Goal: Information Seeking & Learning: Check status

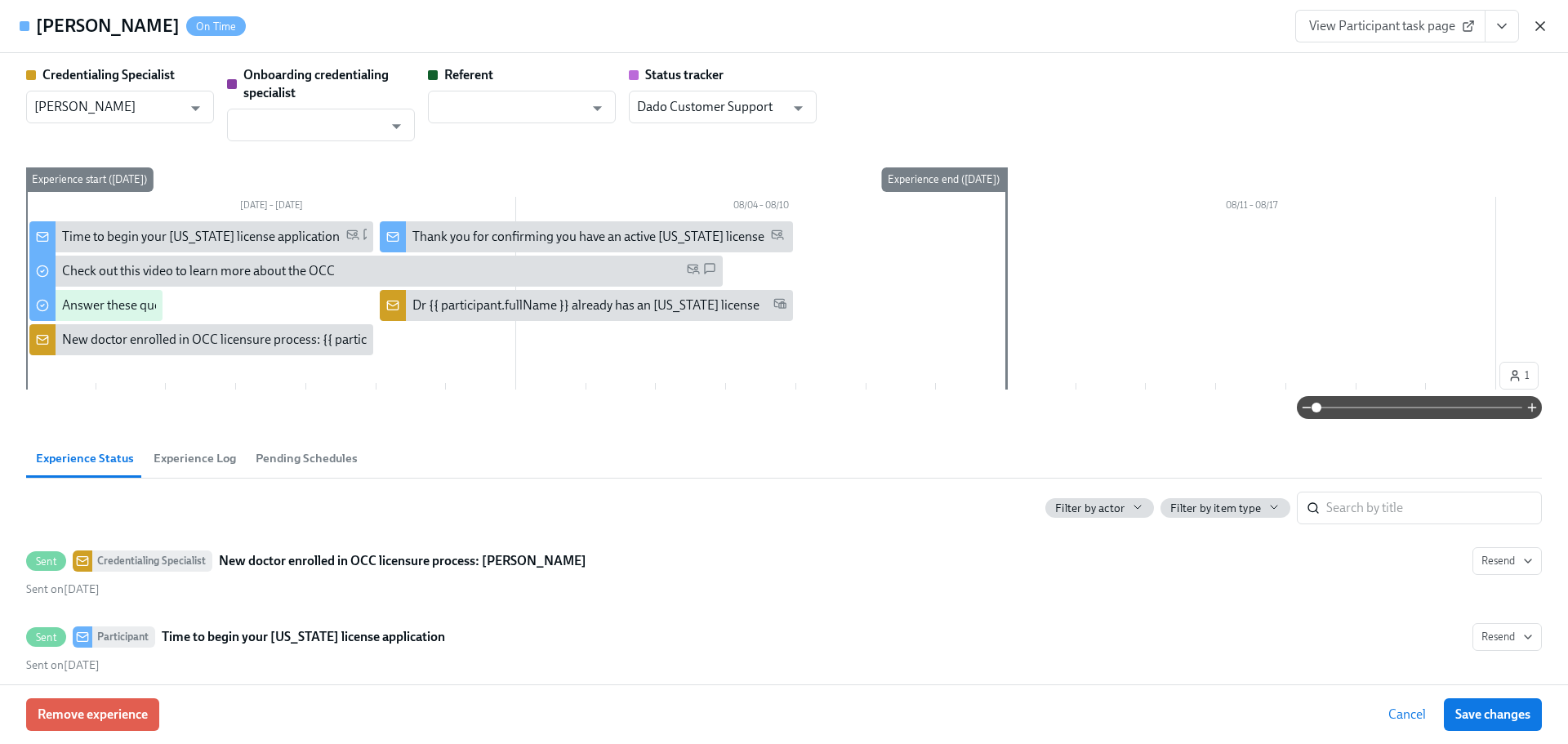
click at [1543, 30] on icon "button" at bounding box center [1541, 26] width 17 height 17
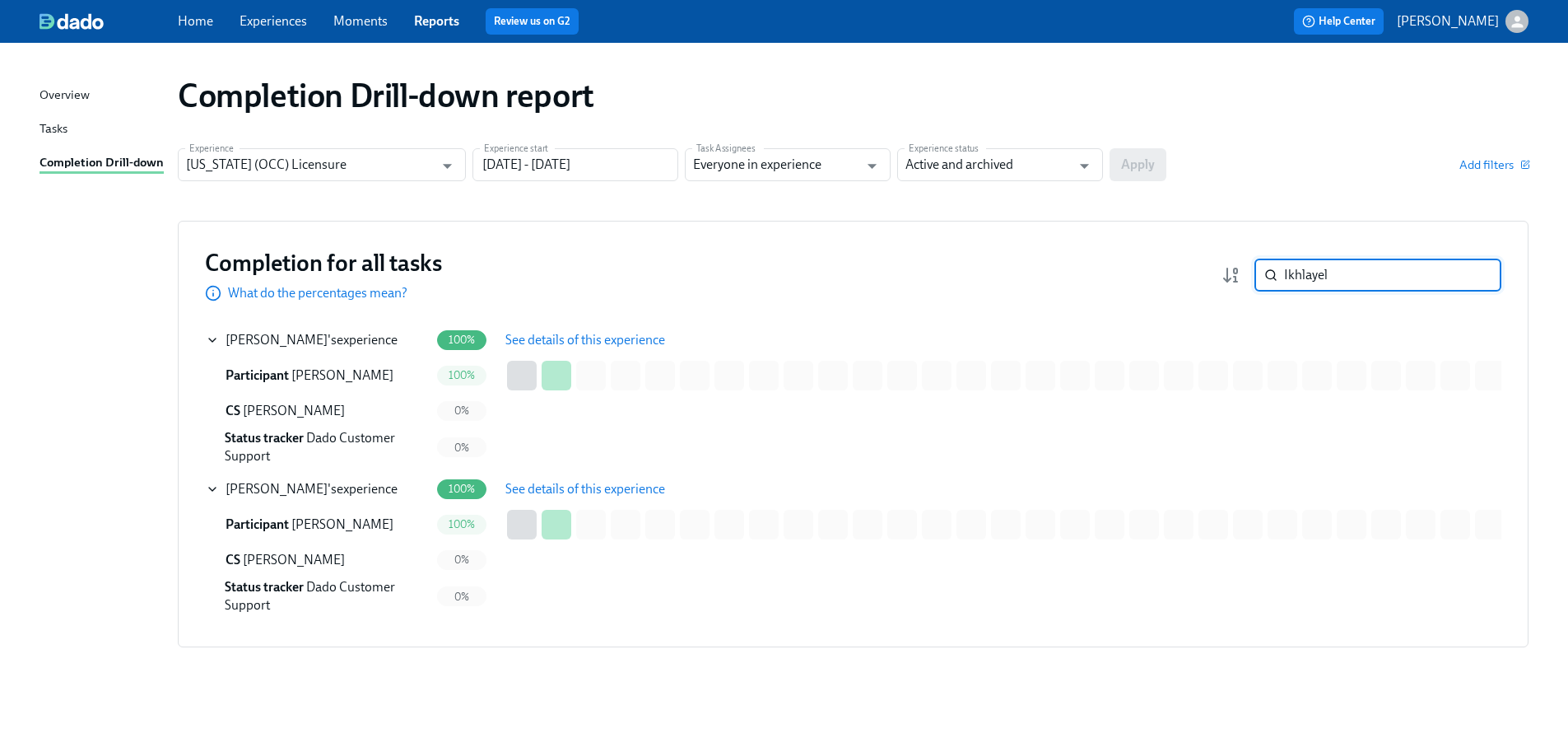
drag, startPoint x: 1351, startPoint y: 279, endPoint x: 1295, endPoint y: 269, distance: 56.9
click at [1295, 269] on div "Ikhlayel ​" at bounding box center [1378, 274] width 247 height 33
paste input "Kapustina"
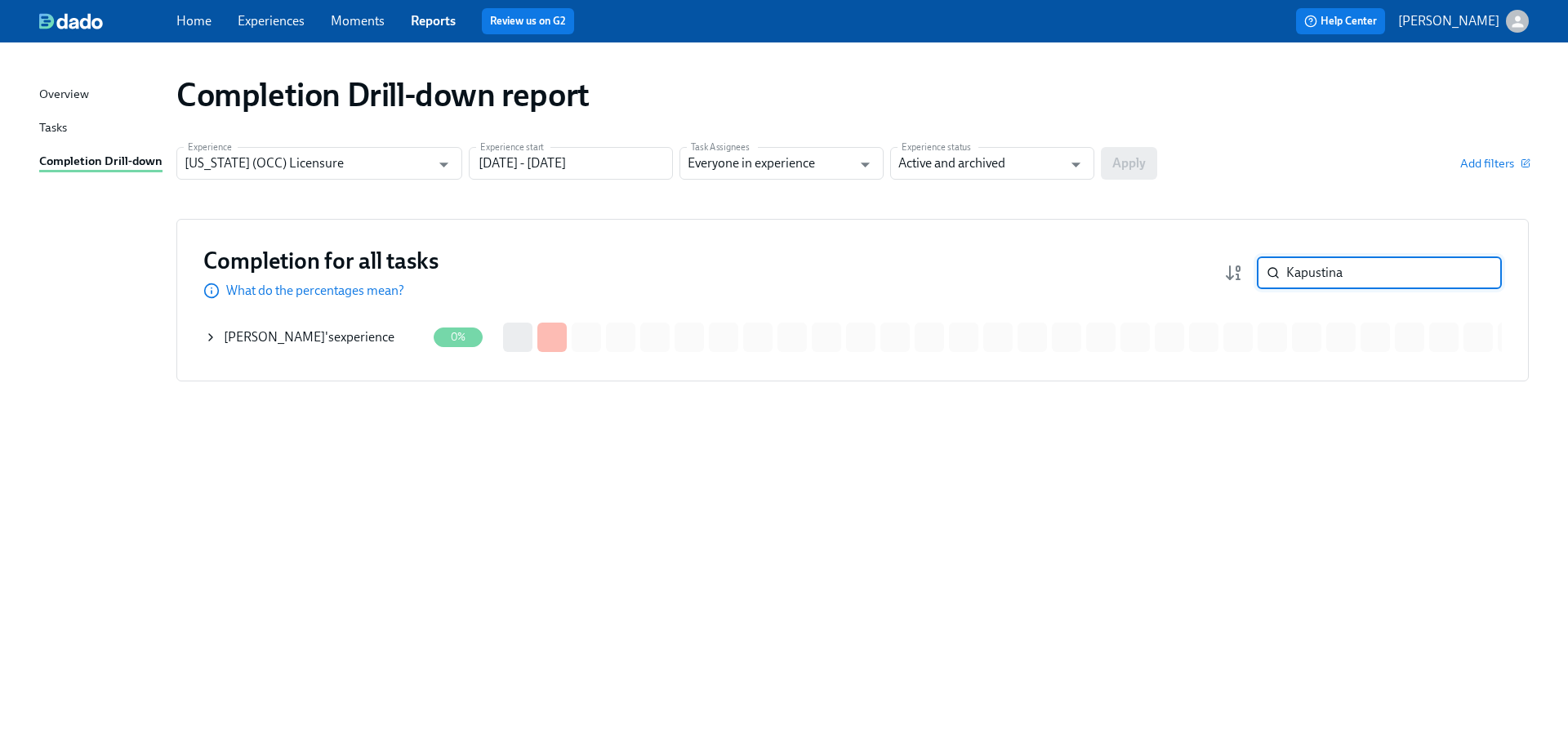
click at [344, 341] on div "[PERSON_NAME] 's experience" at bounding box center [308, 337] width 170 height 18
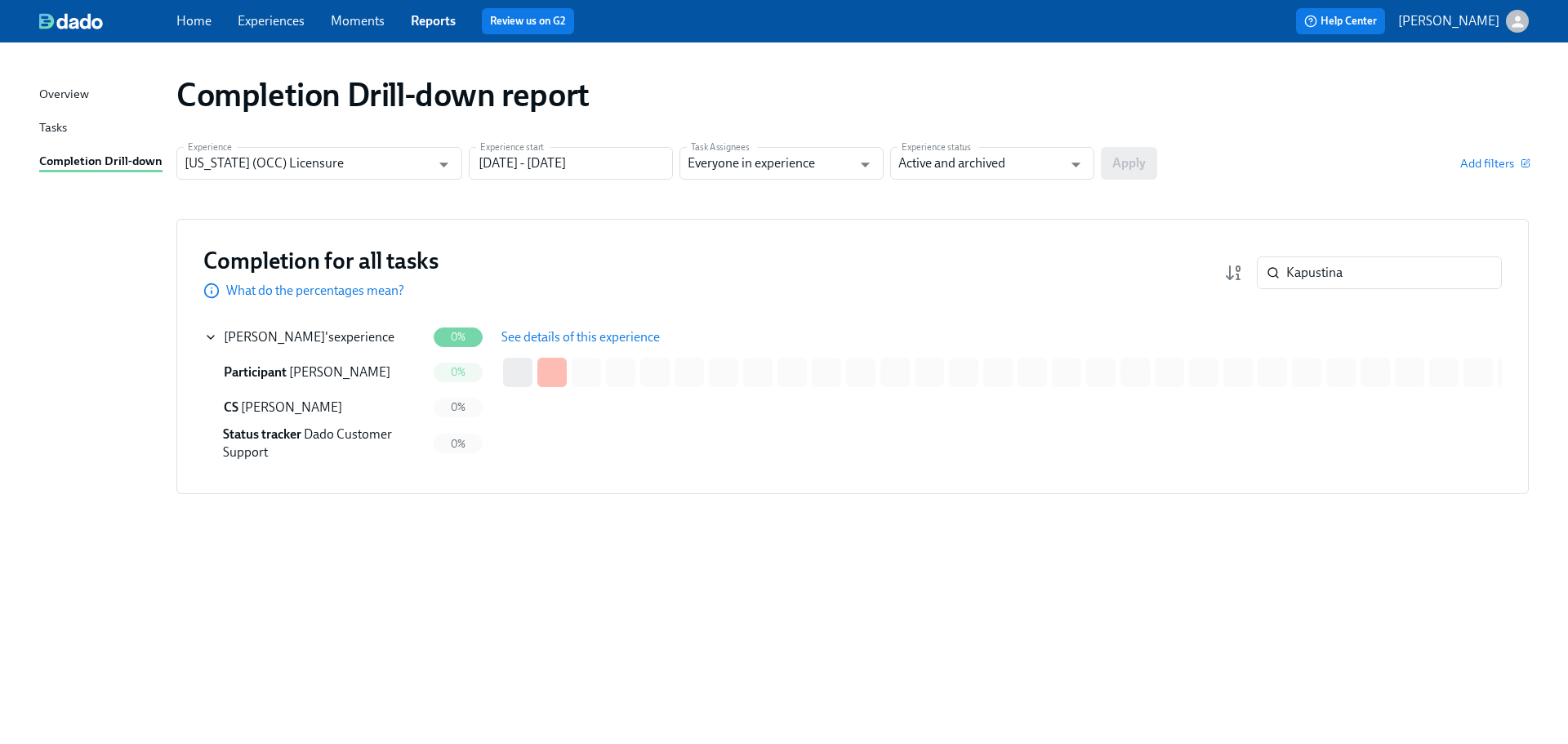
click at [515, 332] on span "See details of this experience" at bounding box center [581, 338] width 158 height 17
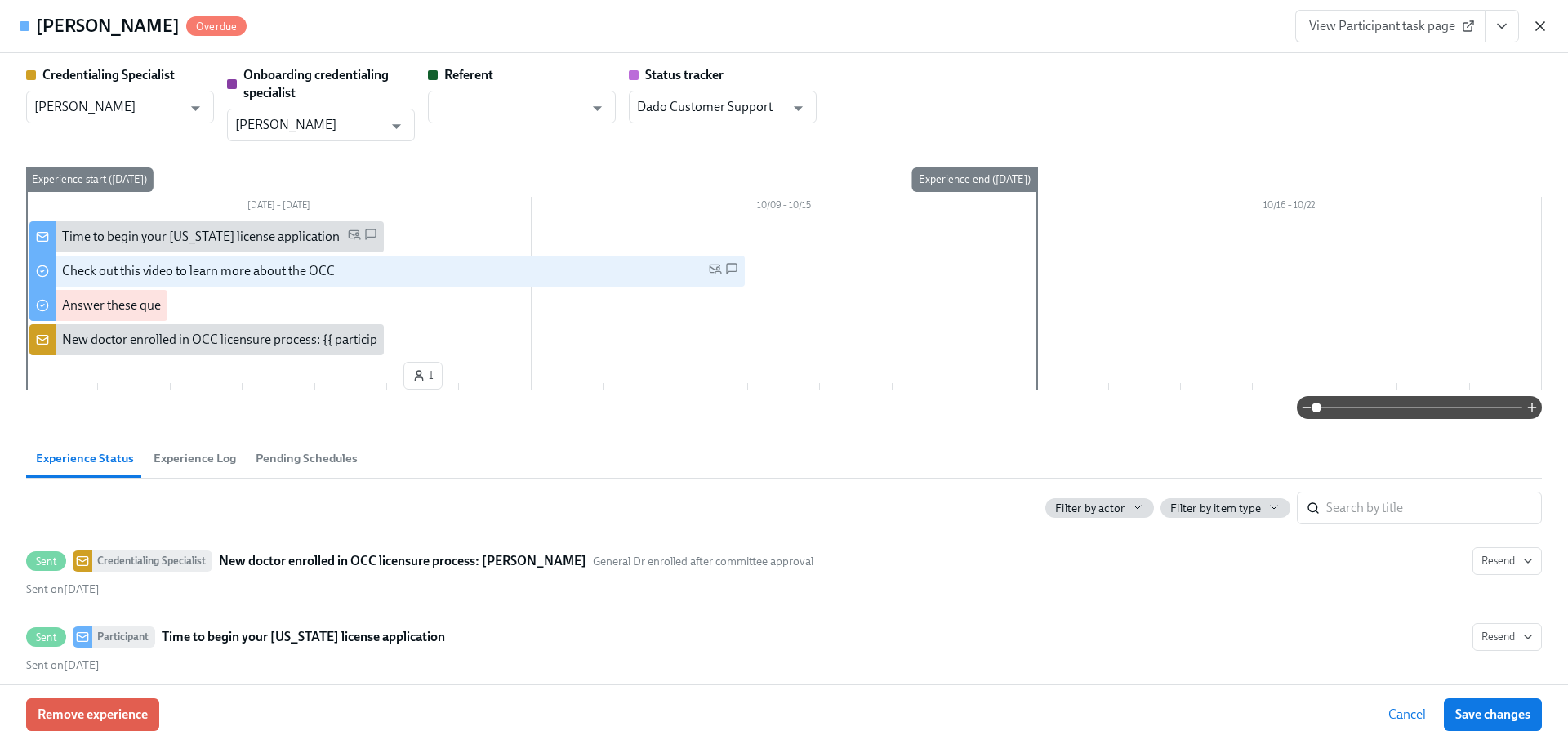
click at [1544, 22] on div "View Participant task page" at bounding box center [1422, 26] width 253 height 33
click at [1543, 26] on icon "button" at bounding box center [1541, 26] width 17 height 17
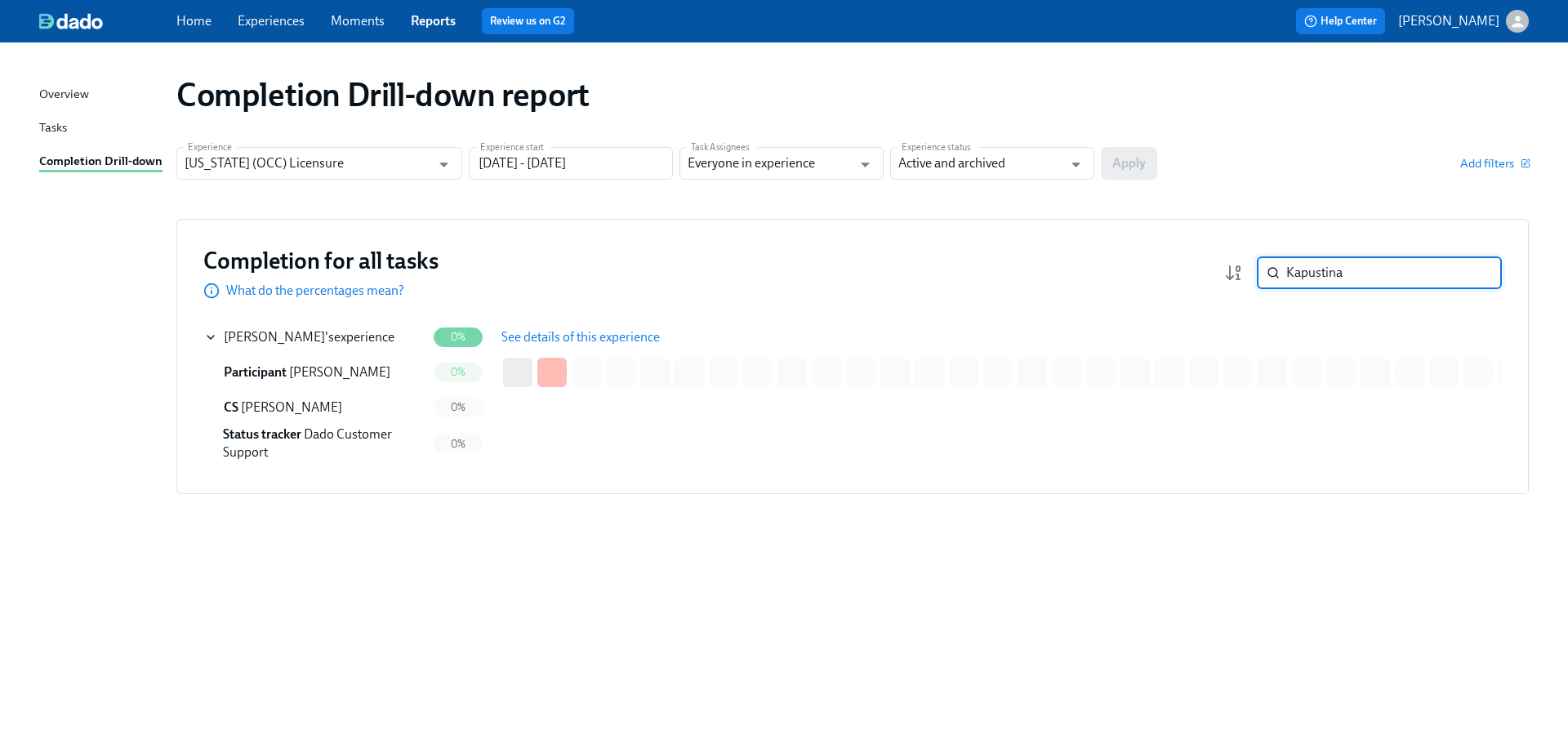
drag, startPoint x: 1345, startPoint y: 269, endPoint x: 1288, endPoint y: 273, distance: 57.1
click at [1288, 273] on input "Kapustina" at bounding box center [1395, 272] width 216 height 33
paste input "[PERSON_NAME]"
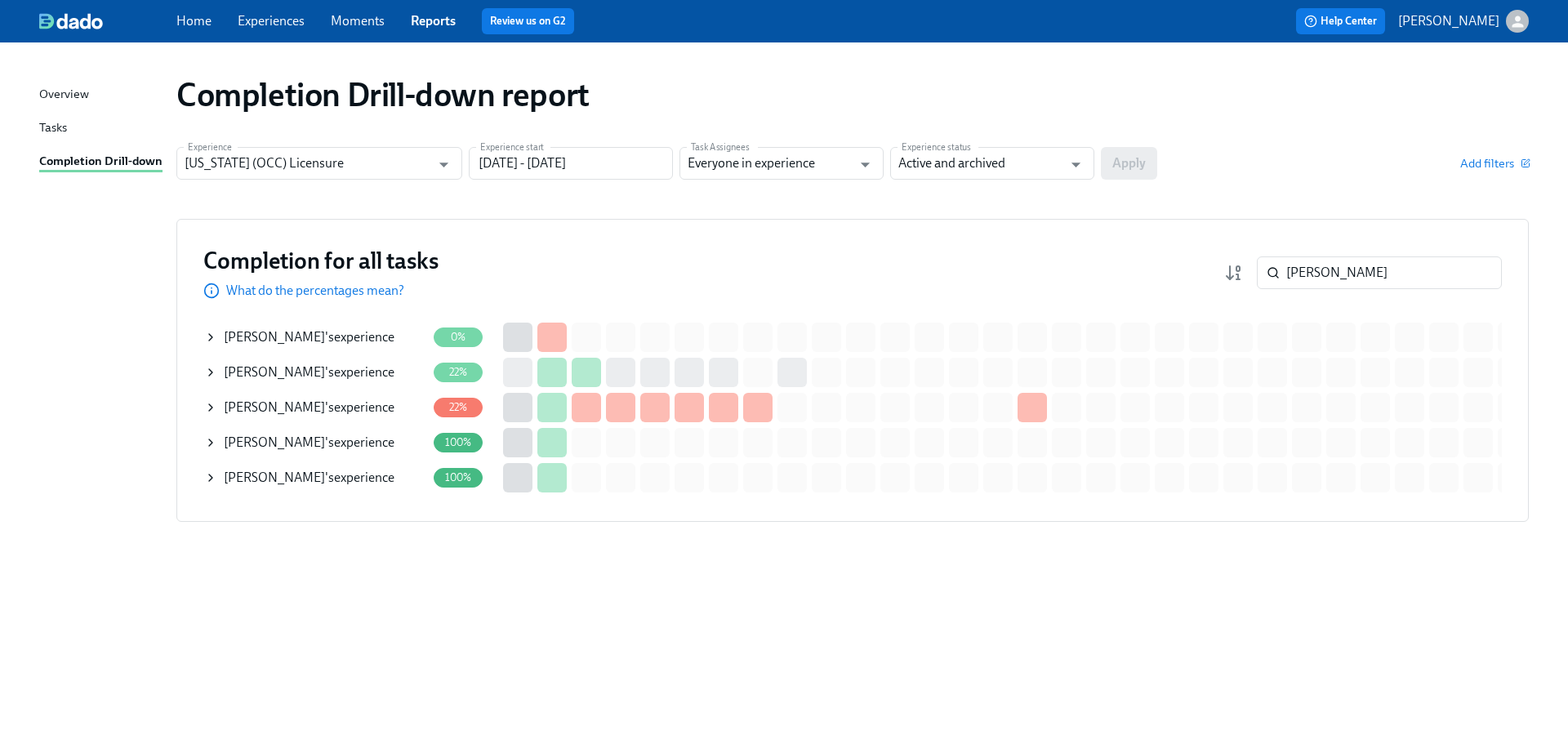
click at [332, 372] on div "[PERSON_NAME] 's experience" at bounding box center [308, 372] width 170 height 18
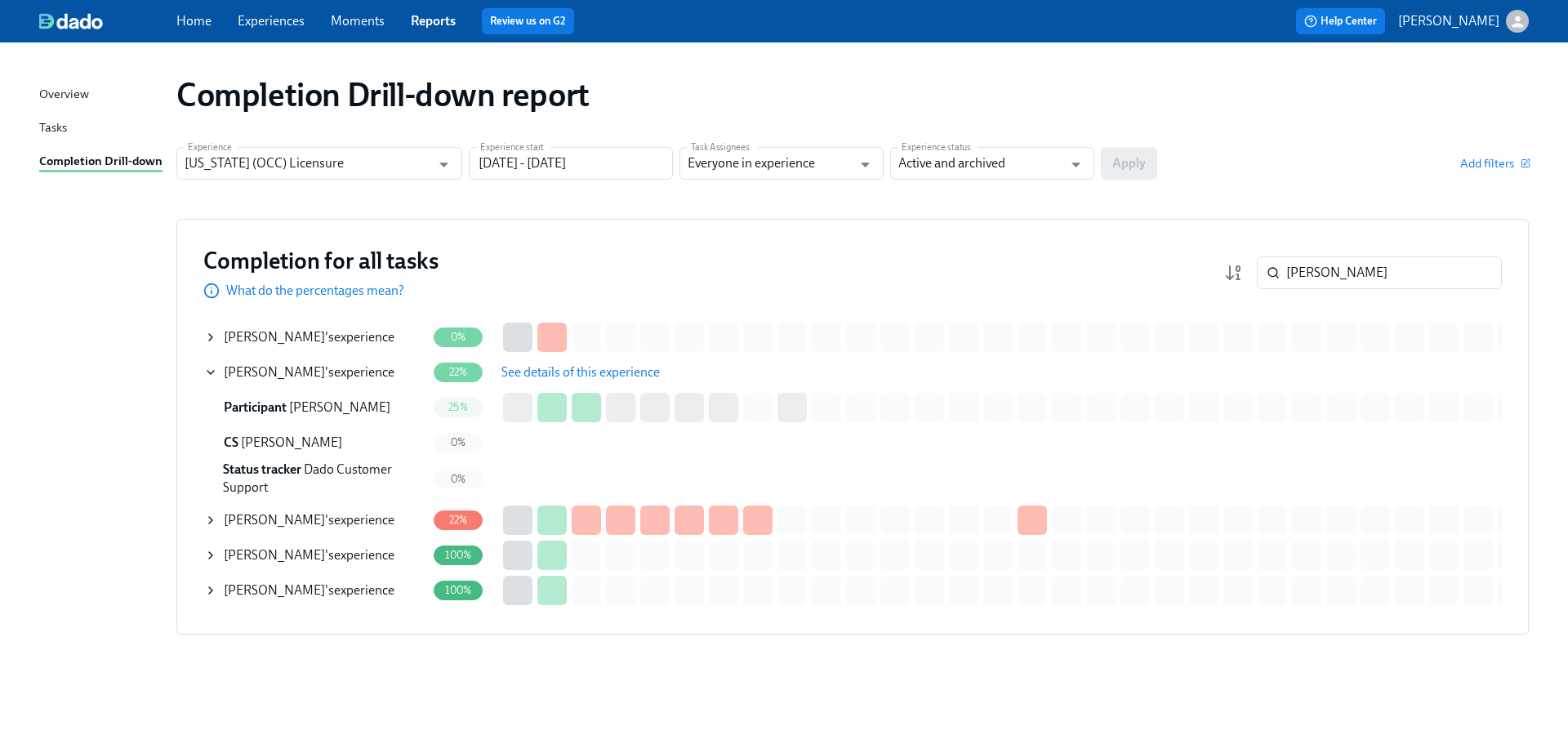
click at [524, 376] on span "See details of this experience" at bounding box center [581, 372] width 158 height 17
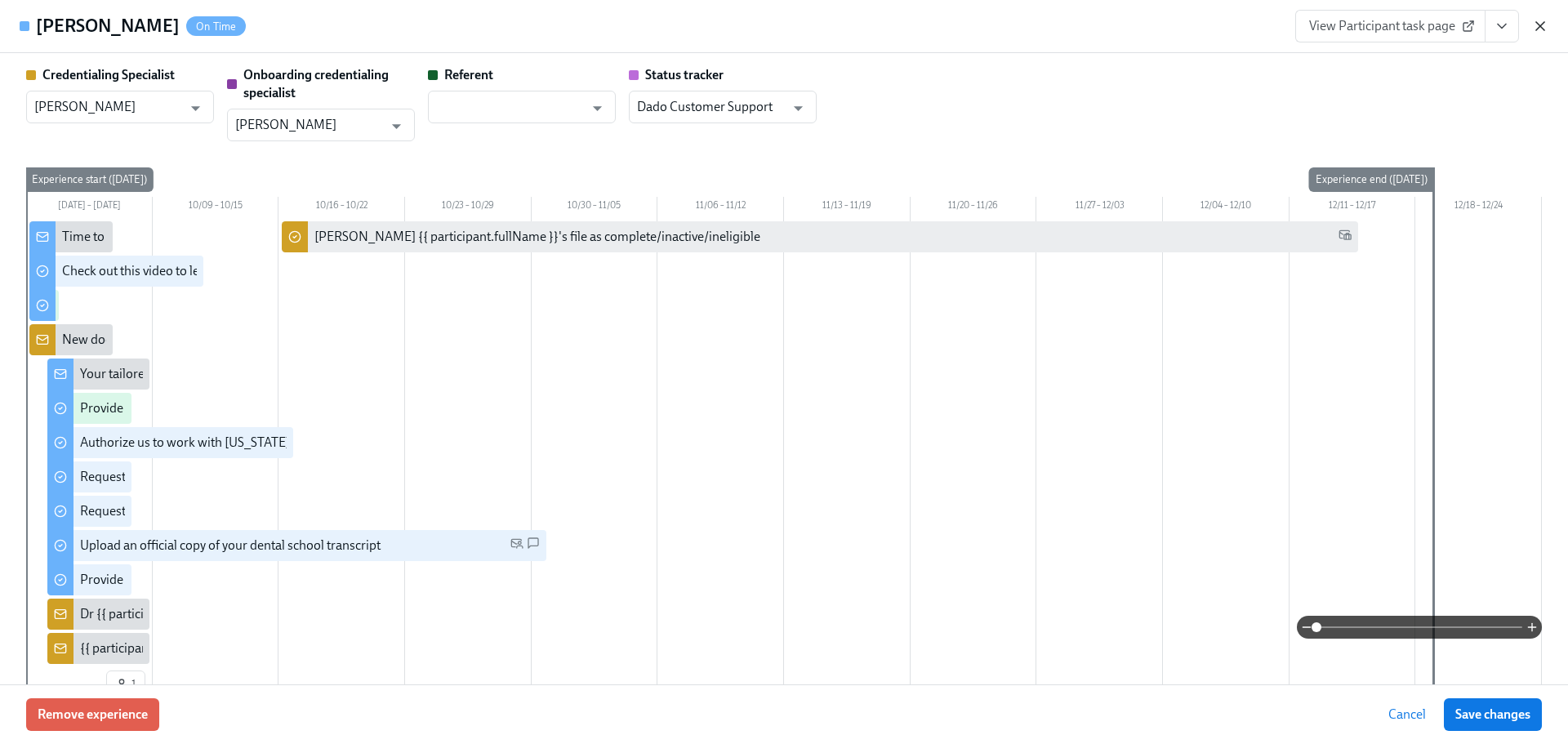
click at [1547, 24] on icon "button" at bounding box center [1541, 26] width 17 height 17
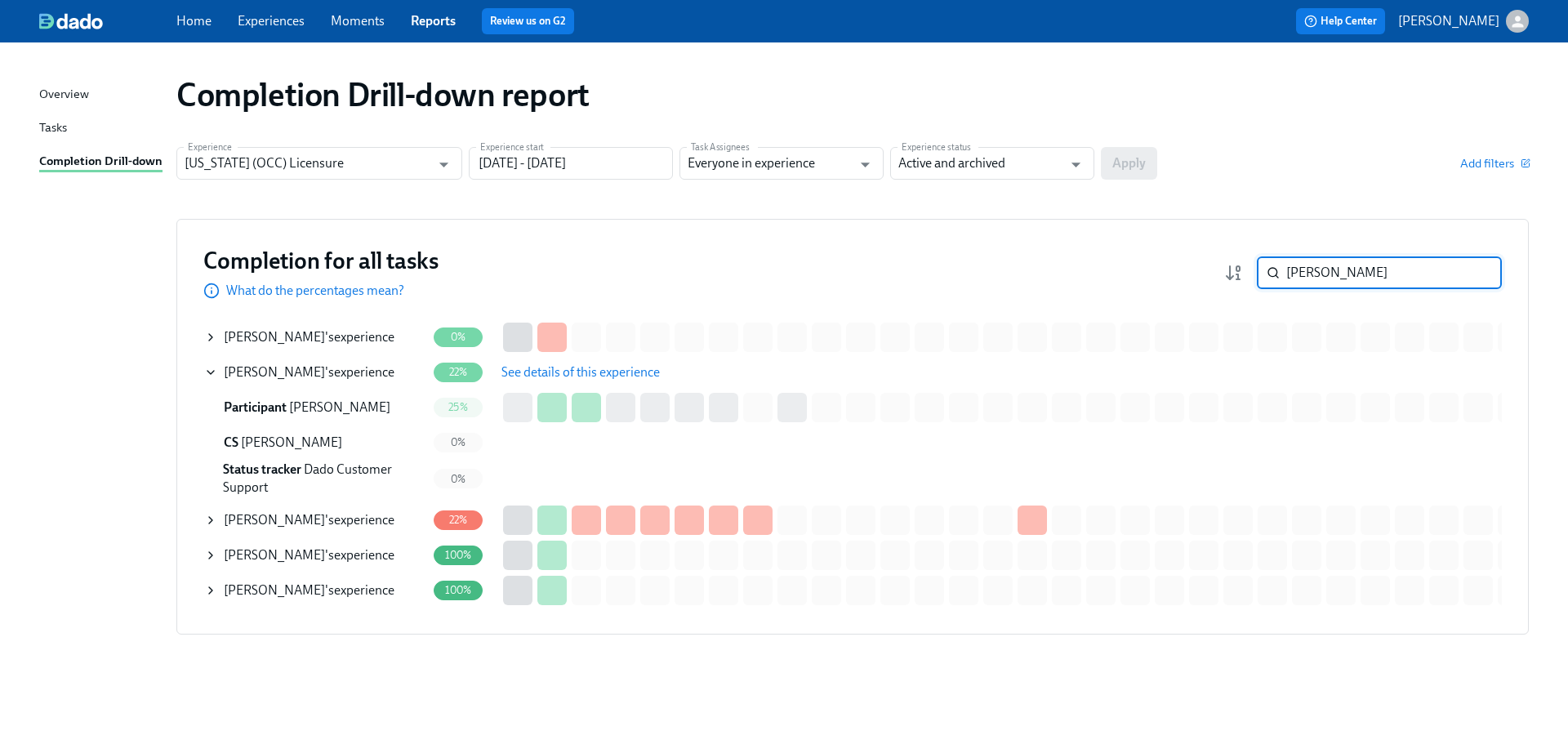
drag, startPoint x: 1273, startPoint y: 277, endPoint x: 1262, endPoint y: 277, distance: 11.0
click at [1262, 277] on div "[PERSON_NAME] ​" at bounding box center [1379, 272] width 245 height 33
paste input "[PERSON_NAME]"
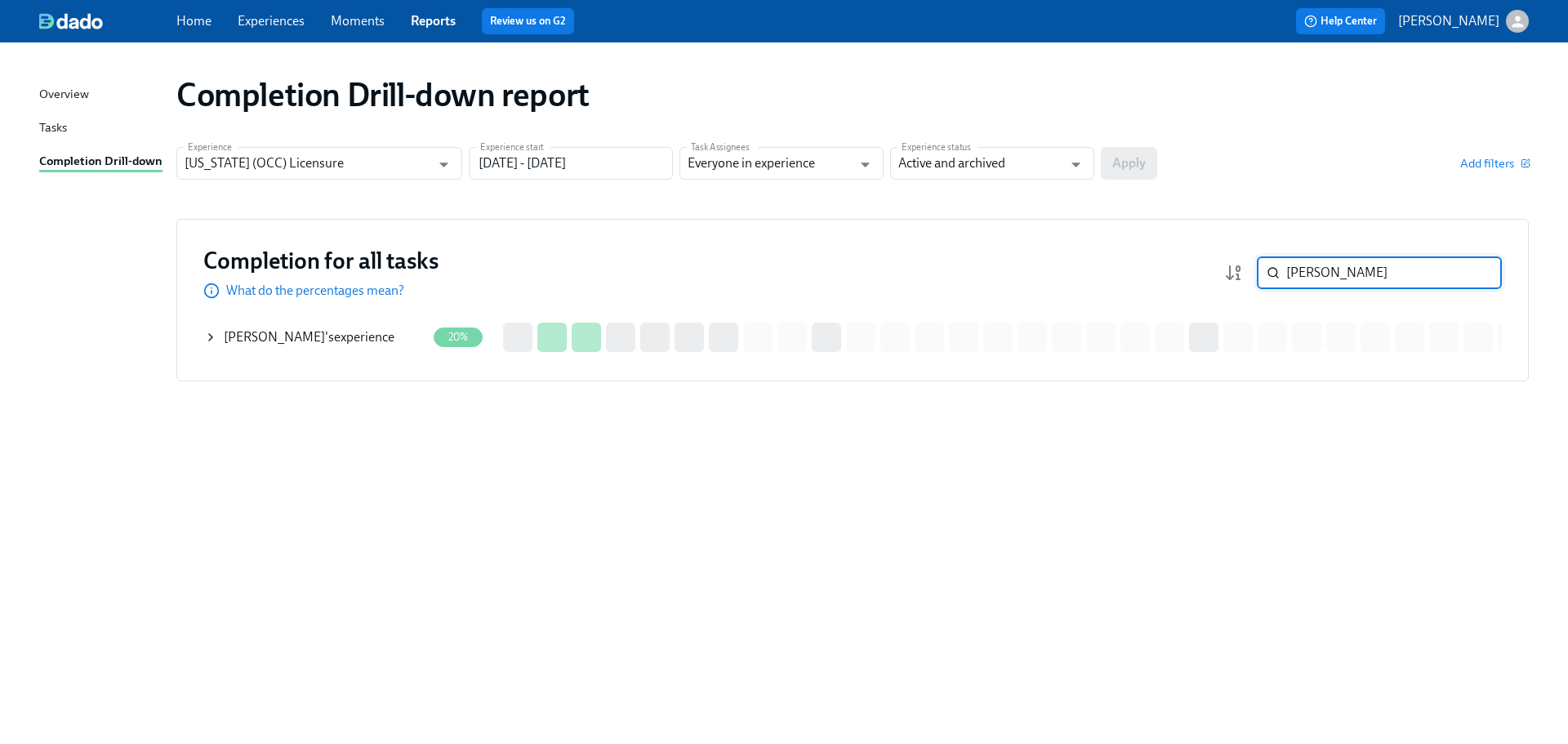
click at [376, 343] on div "[PERSON_NAME] 's experience" at bounding box center [308, 337] width 170 height 18
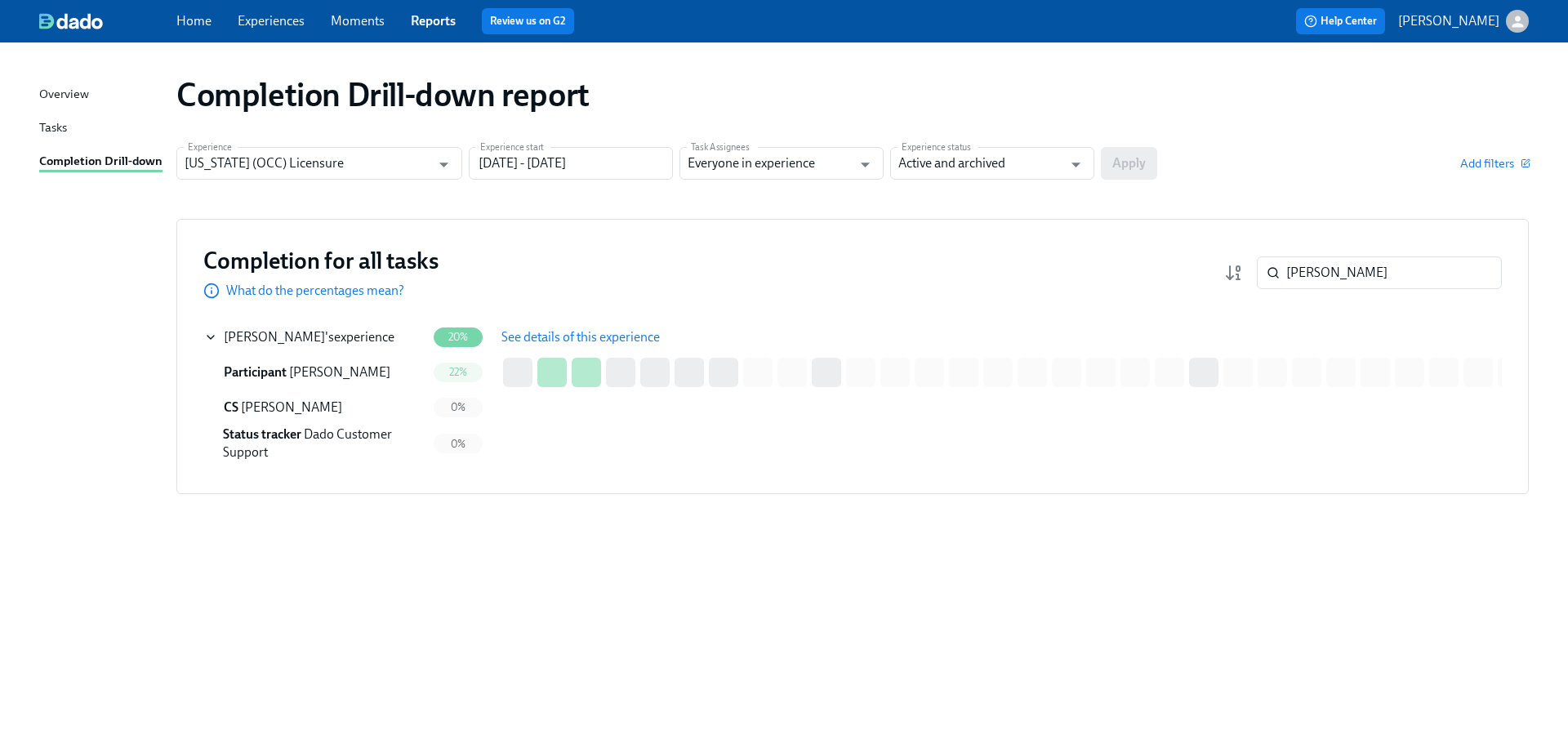
click at [376, 343] on div "[PERSON_NAME] 's experience" at bounding box center [308, 337] width 170 height 18
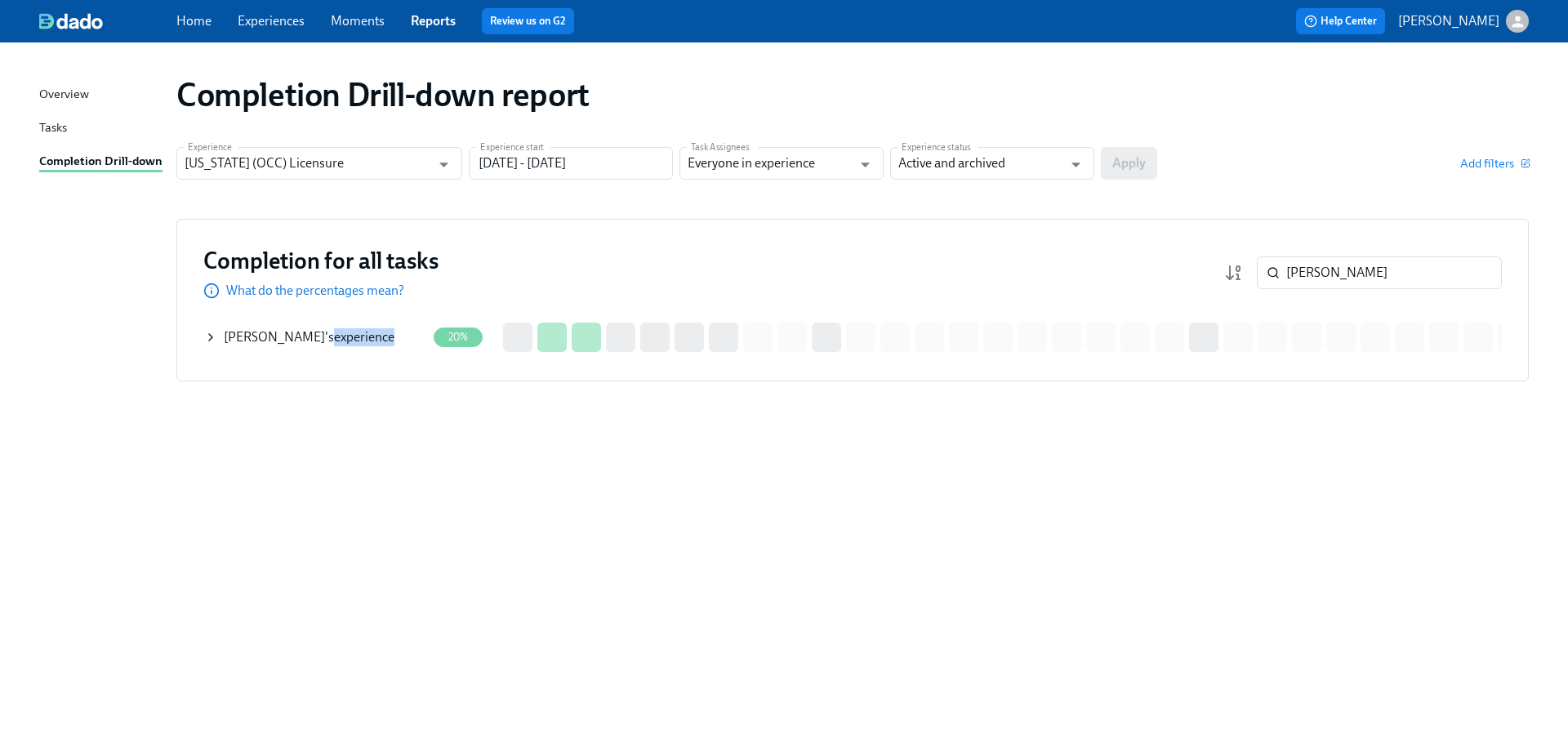
click at [343, 336] on div "[PERSON_NAME] 's experience" at bounding box center [308, 337] width 170 height 18
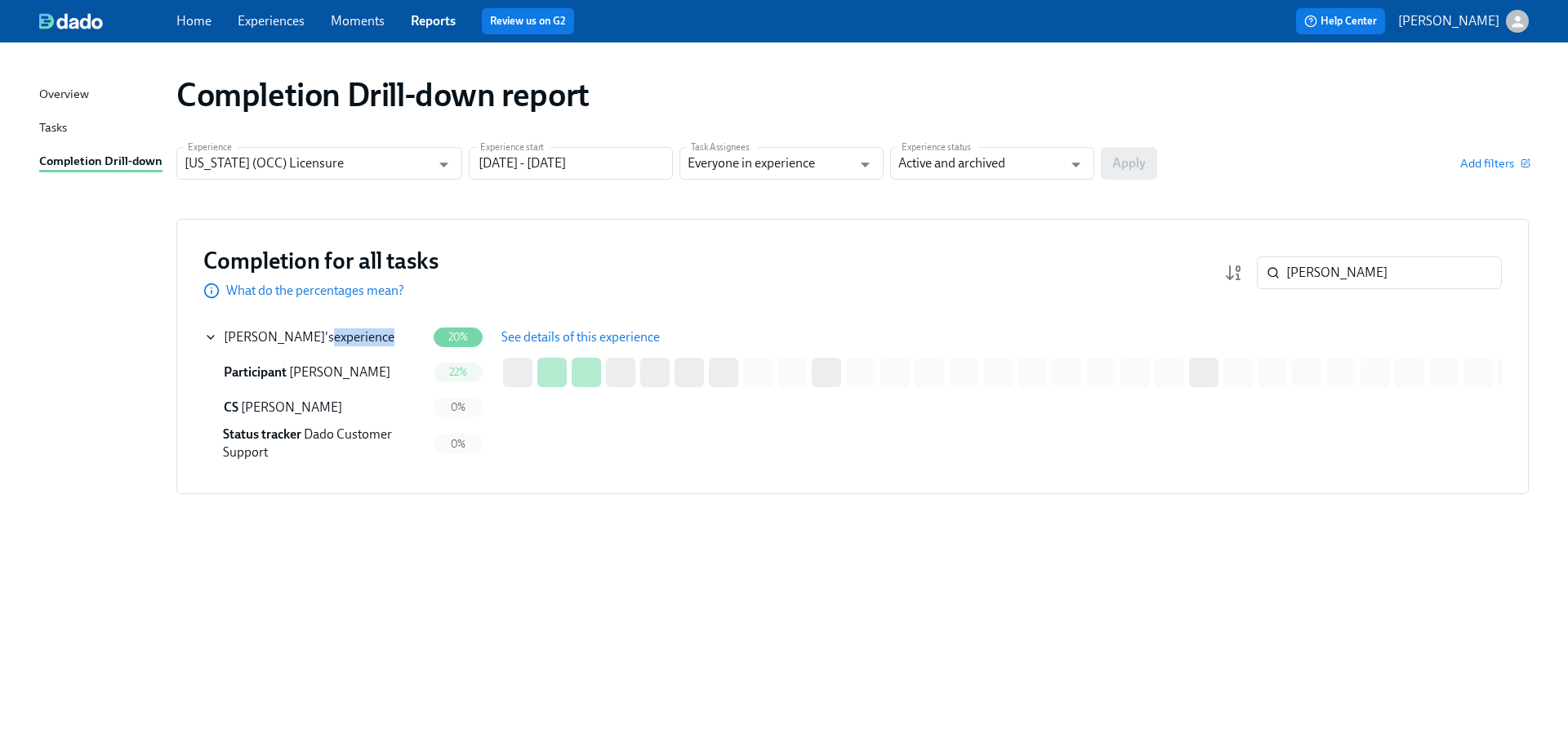
click at [589, 343] on span "See details of this experience" at bounding box center [581, 338] width 158 height 17
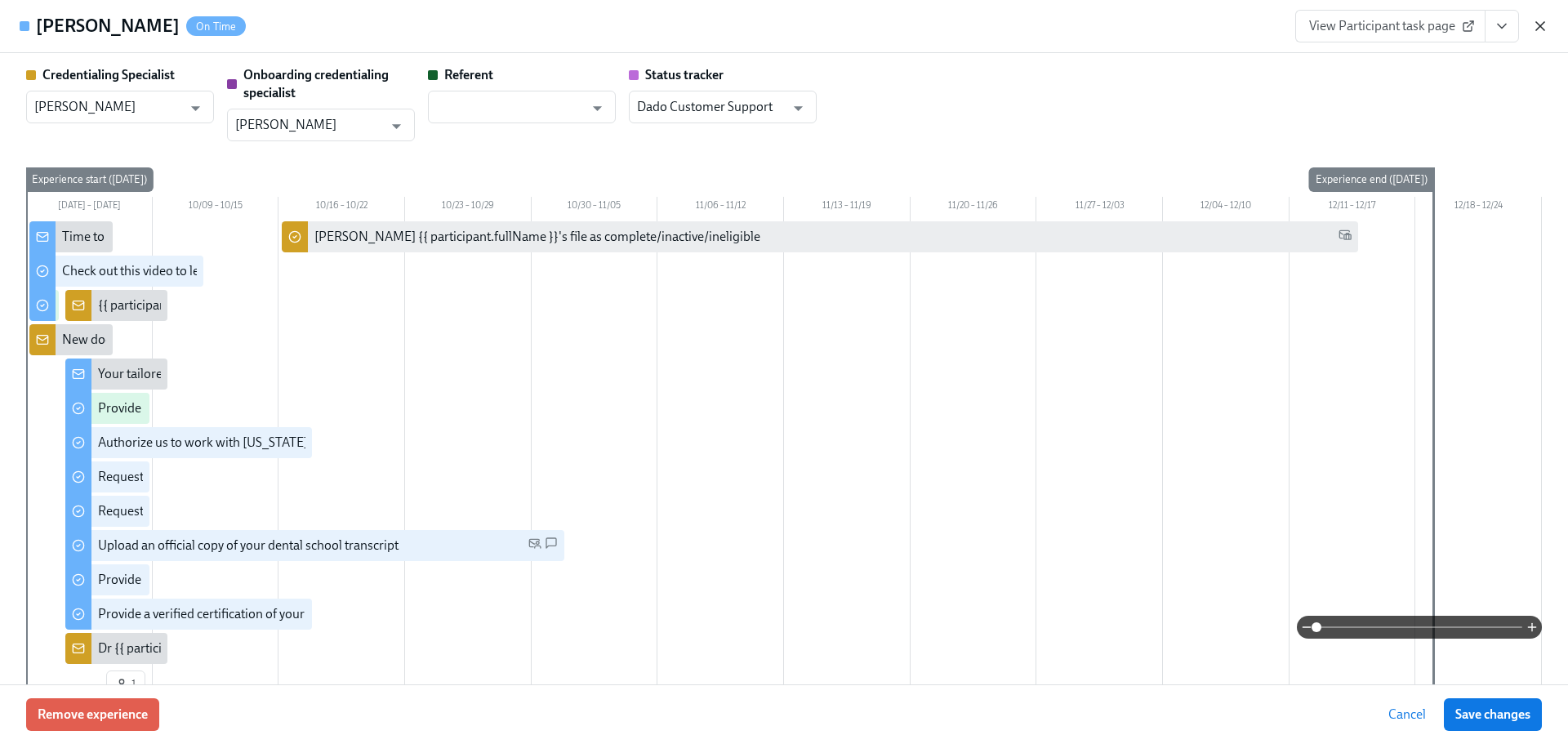
click at [1541, 29] on icon "button" at bounding box center [1541, 26] width 17 height 17
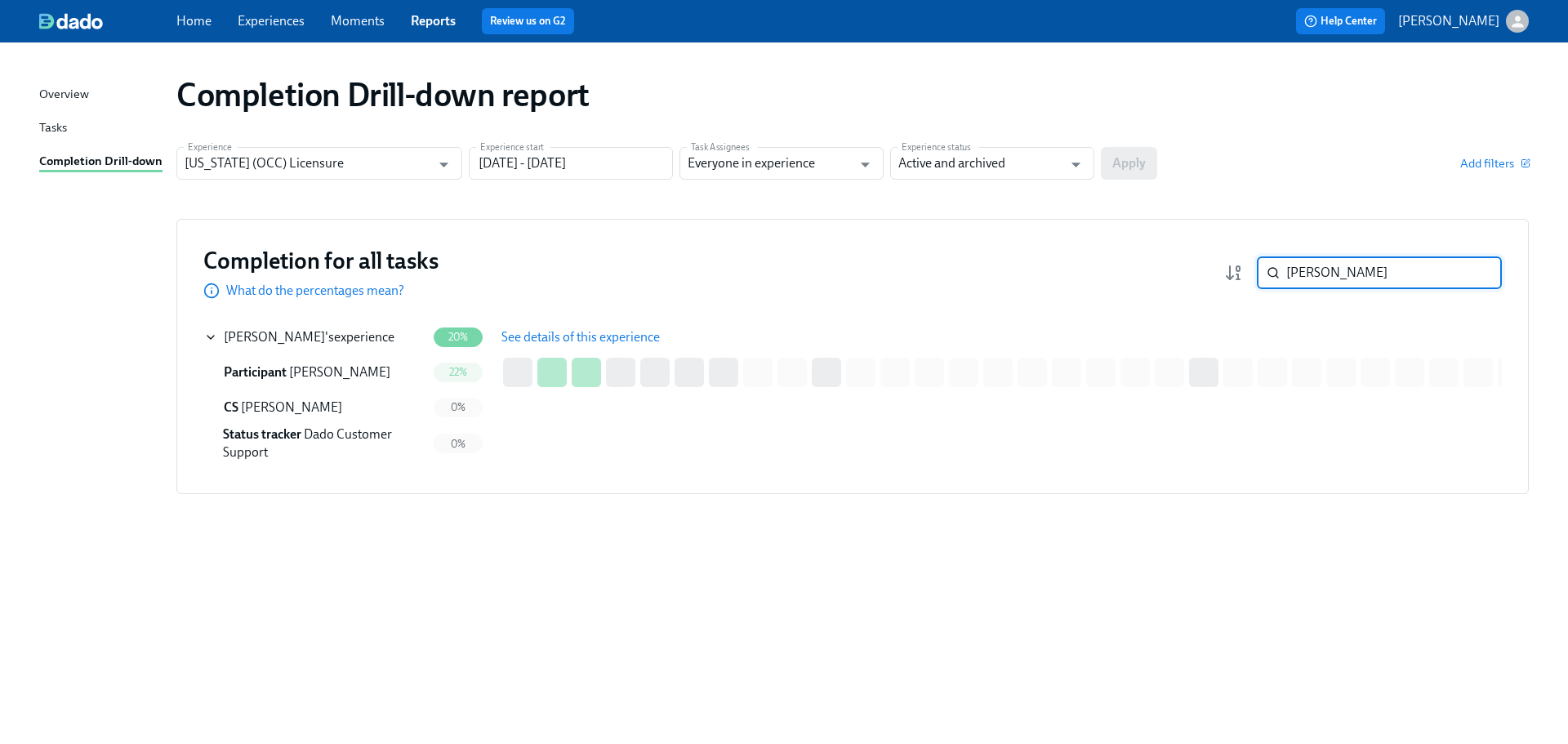
drag, startPoint x: 1317, startPoint y: 280, endPoint x: 1256, endPoint y: 276, distance: 61.1
click at [1256, 276] on div "[PERSON_NAME] ​" at bounding box center [1363, 272] width 277 height 33
paste input "[PERSON_NAME]"
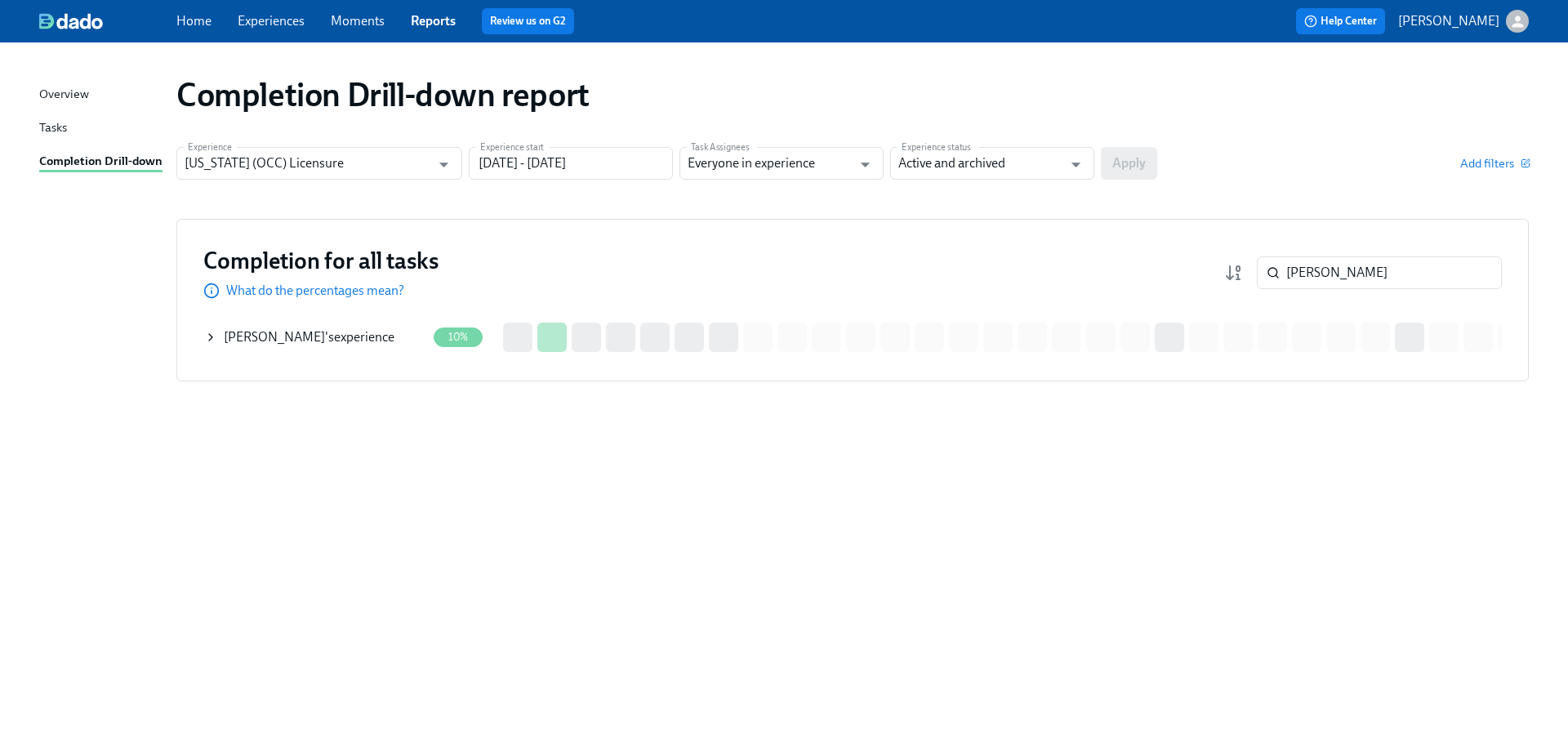
click at [345, 327] on div "[PERSON_NAME] 's experience" at bounding box center [315, 337] width 223 height 33
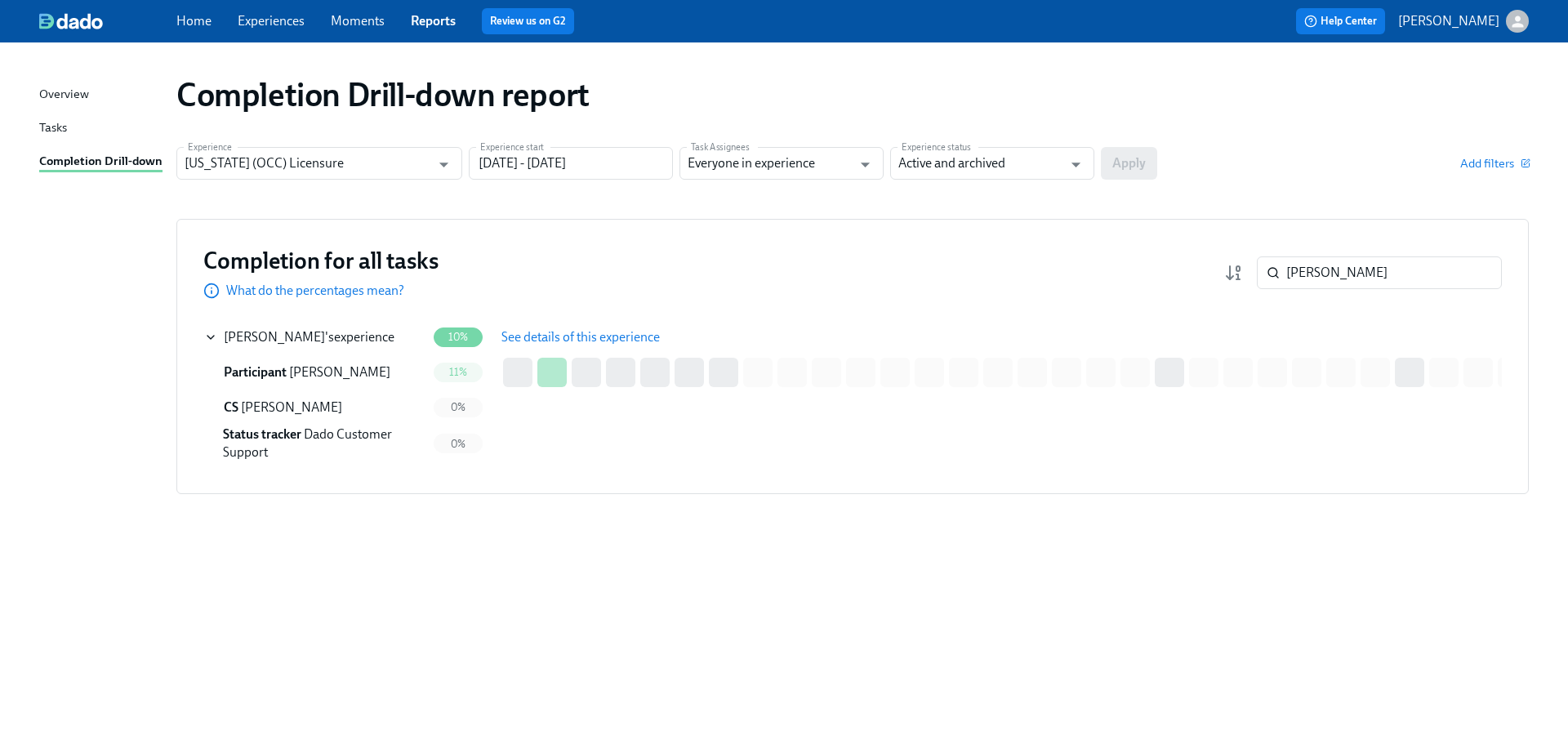
click at [556, 336] on span "See details of this experience" at bounding box center [581, 338] width 158 height 17
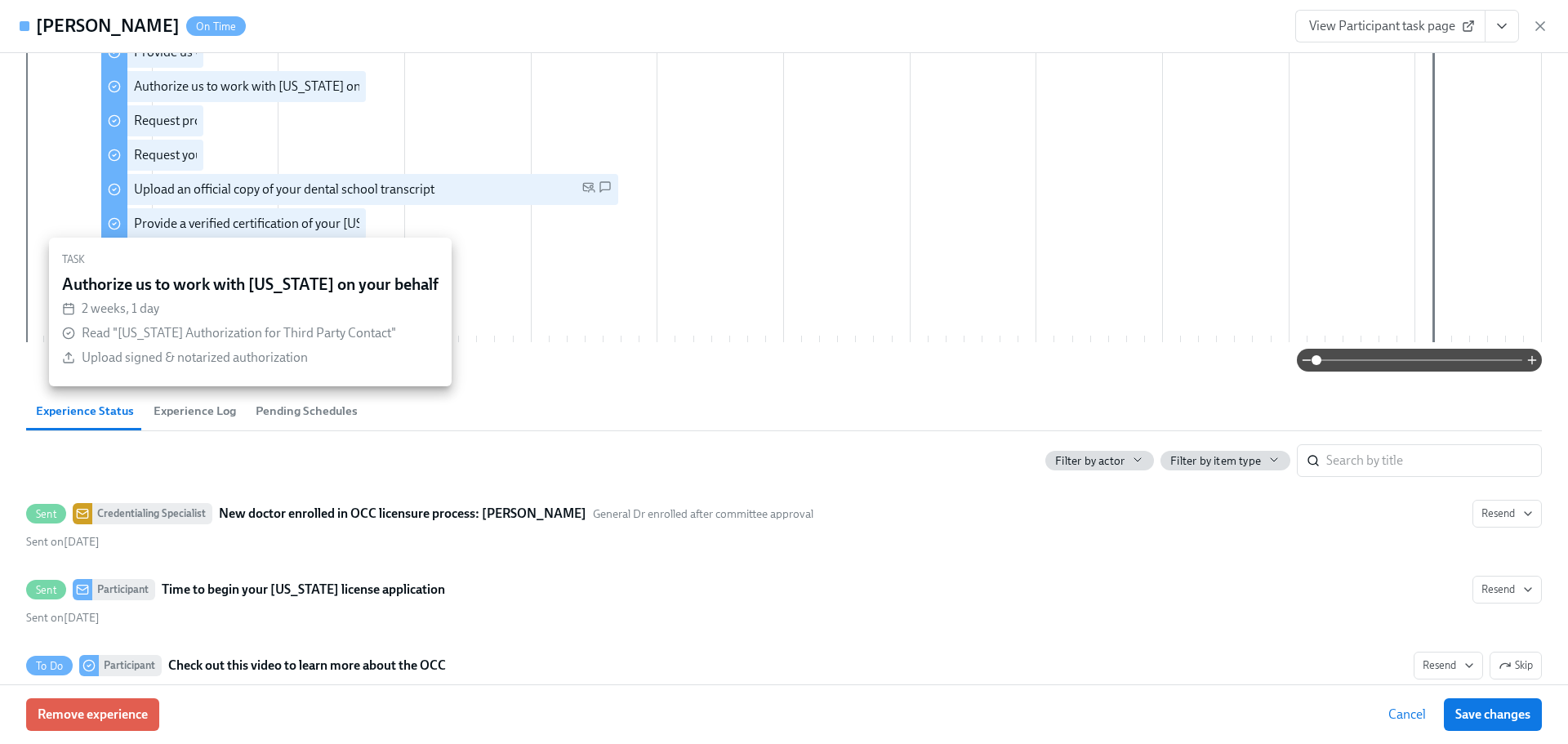
scroll to position [327, 0]
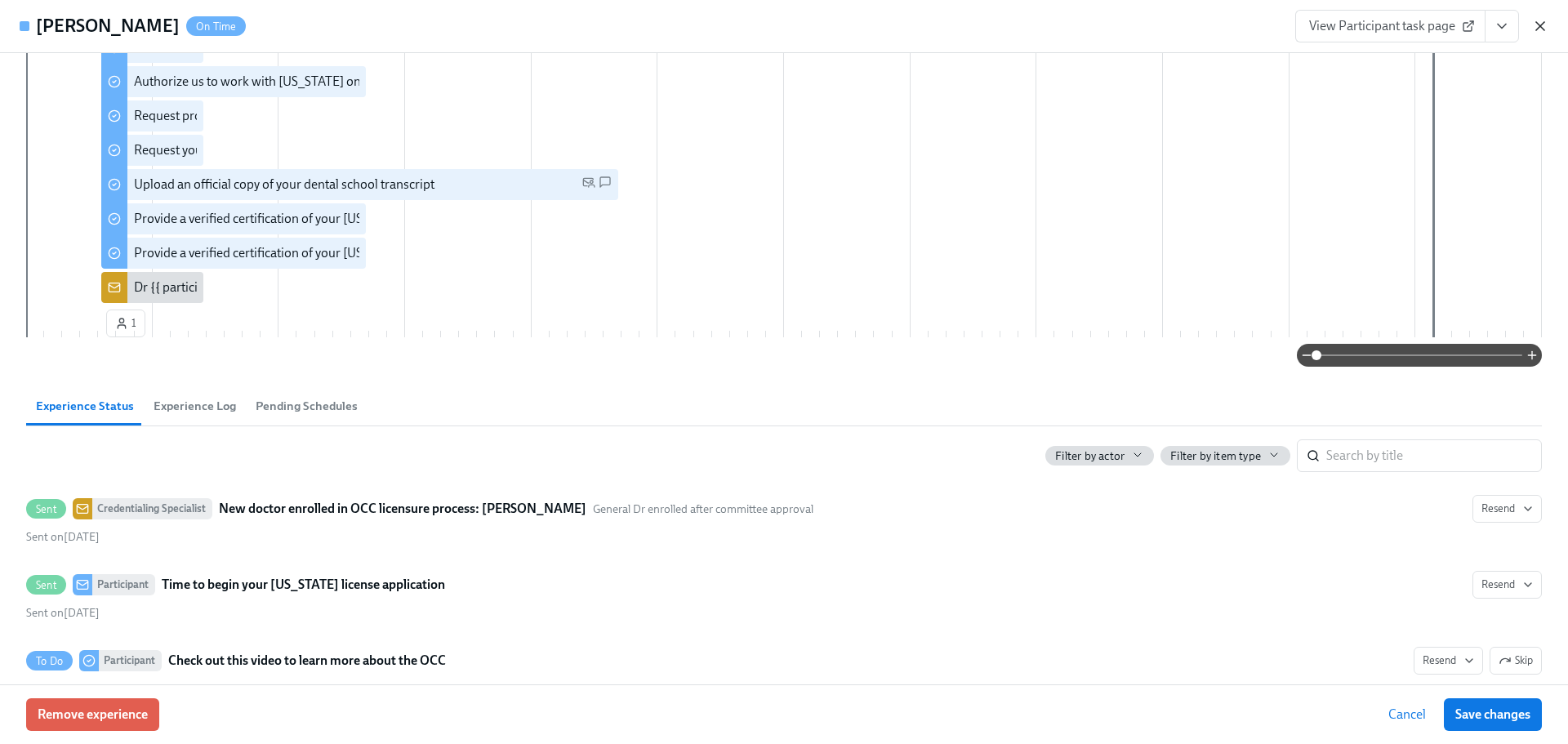
click at [1541, 30] on icon "button" at bounding box center [1541, 26] width 17 height 17
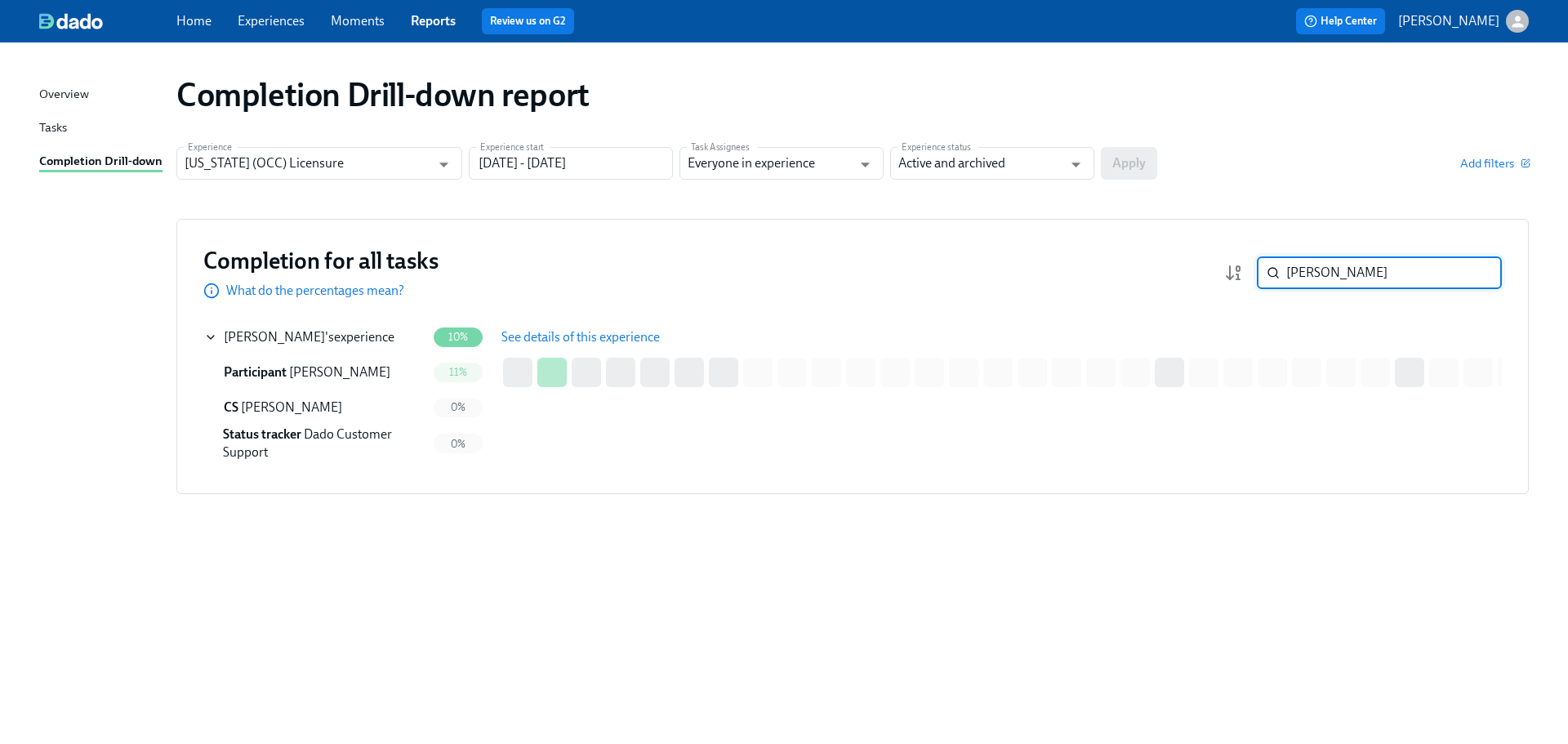
drag, startPoint x: 1292, startPoint y: 278, endPoint x: 1266, endPoint y: 274, distance: 26.3
click at [1266, 274] on div "[PERSON_NAME] ​" at bounding box center [1379, 272] width 245 height 33
paste input "[PERSON_NAME]"
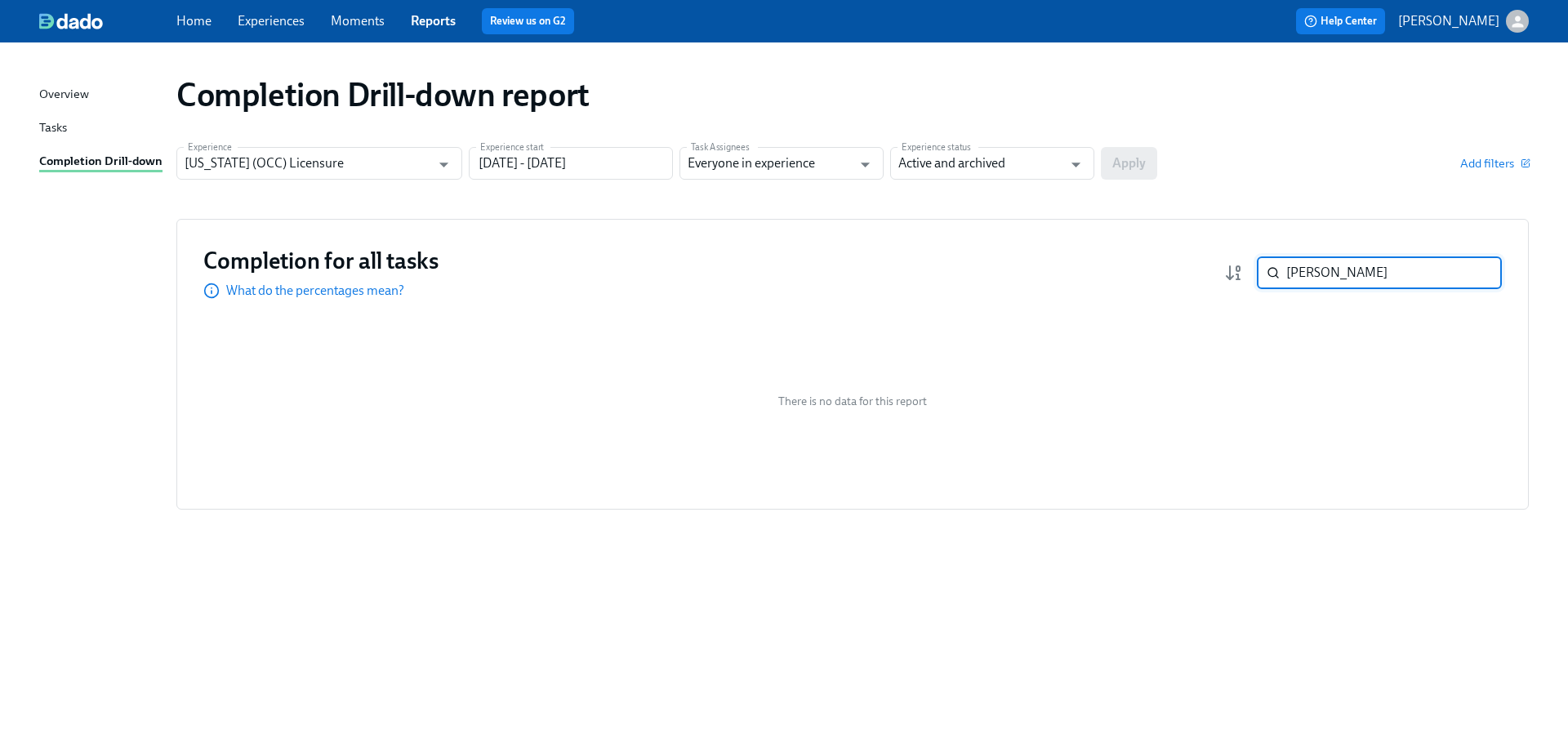
drag, startPoint x: 1364, startPoint y: 277, endPoint x: 1264, endPoint y: 269, distance: 100.3
click at [1264, 269] on div "[PERSON_NAME] ​" at bounding box center [1379, 272] width 245 height 33
paste input "Raven"
click at [330, 335] on div "[PERSON_NAME] 's experience" at bounding box center [308, 337] width 170 height 18
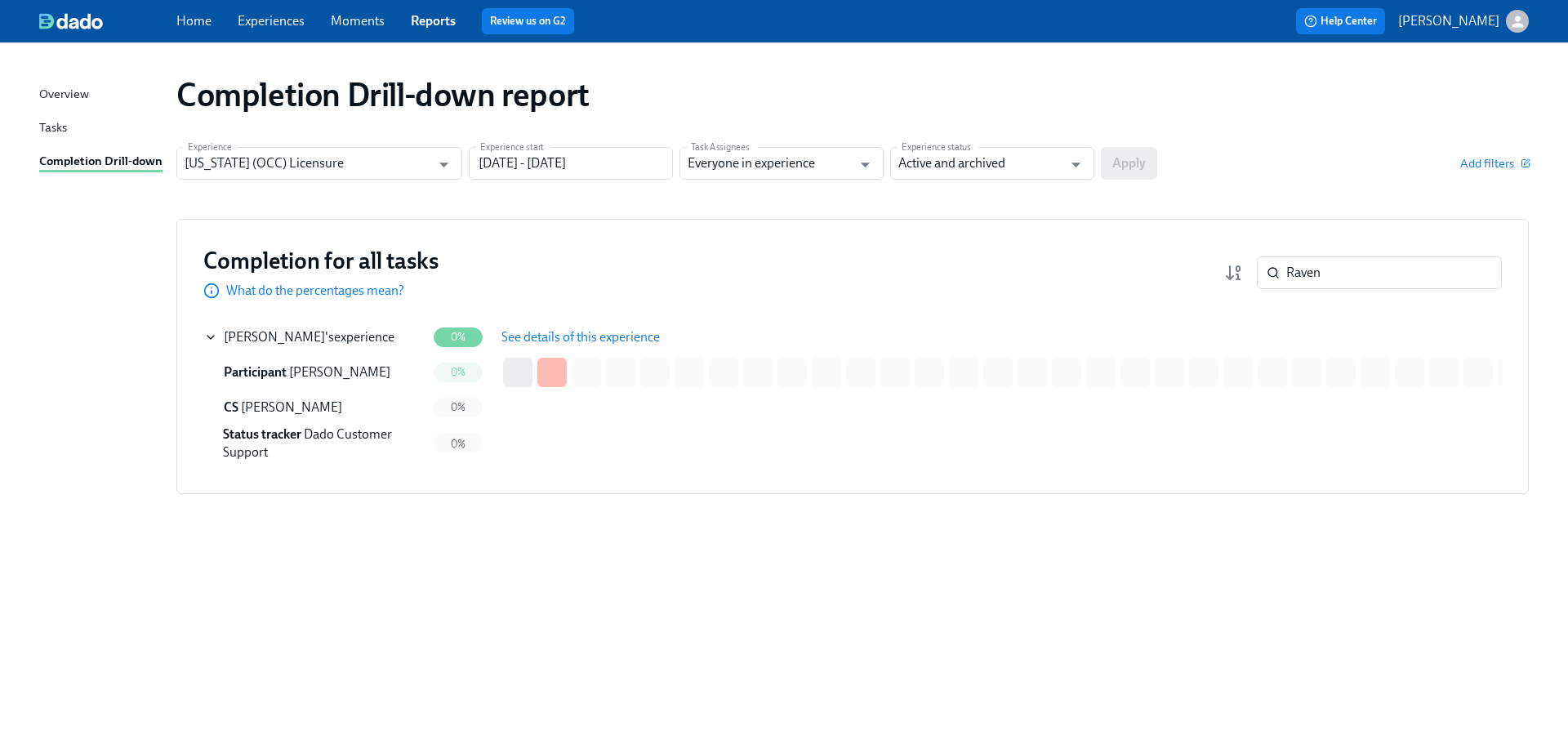
click at [506, 332] on span "See details of this experience" at bounding box center [581, 338] width 158 height 17
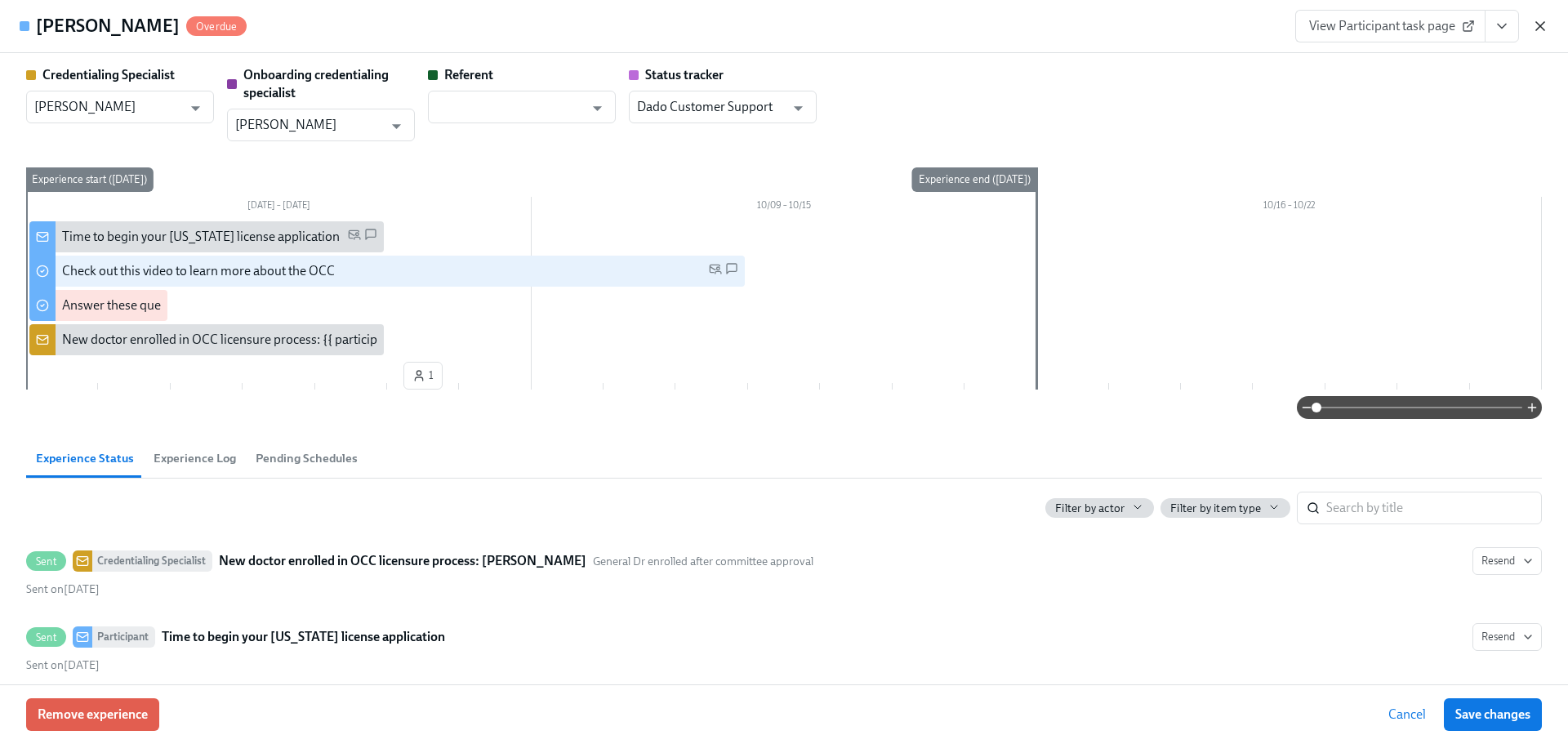
click at [1540, 24] on icon "button" at bounding box center [1540, 26] width 8 height 8
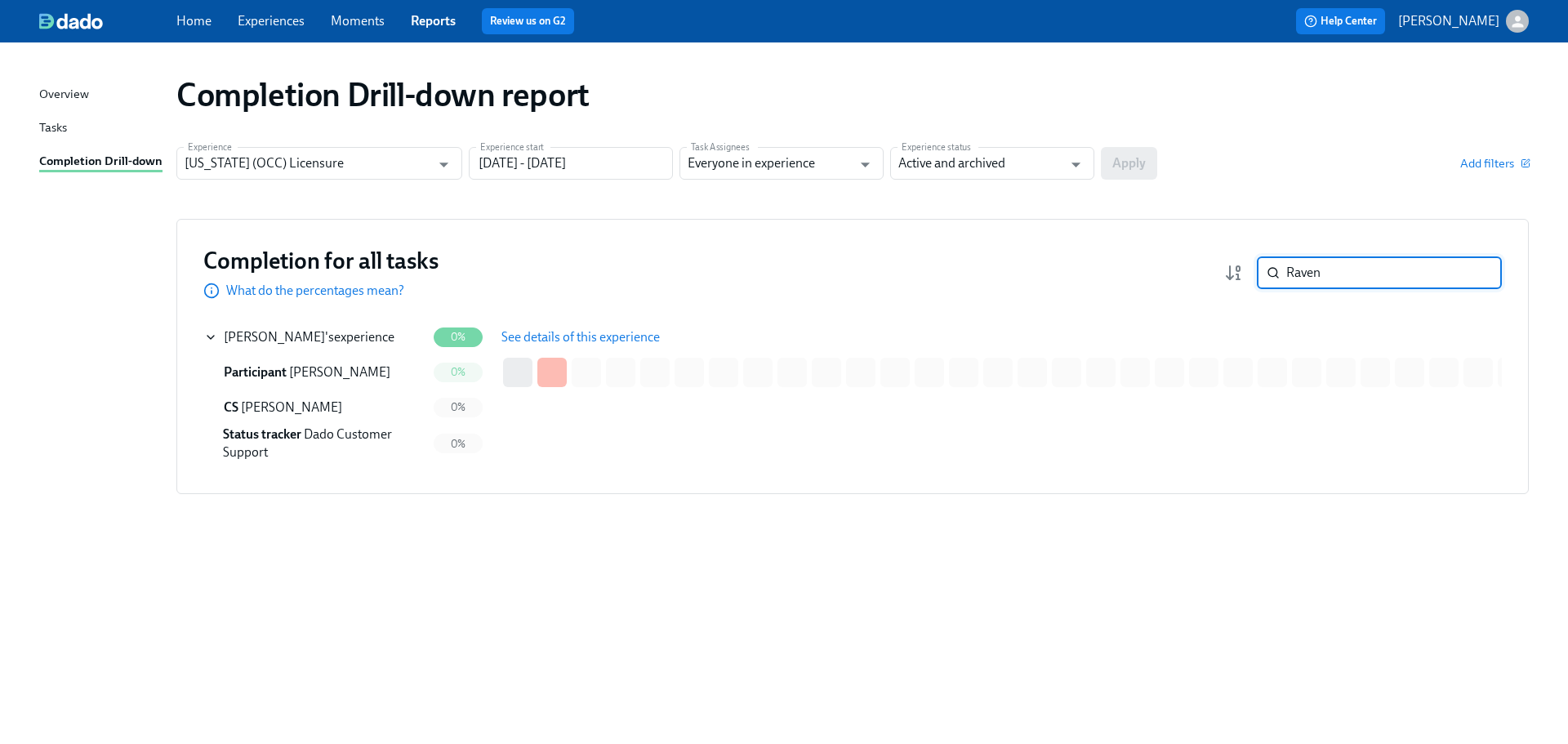
drag, startPoint x: 1271, startPoint y: 268, endPoint x: 1256, endPoint y: 269, distance: 15.0
click at [1256, 269] on div "Raven ​" at bounding box center [1363, 272] width 277 height 33
paste input "[PERSON_NAME]"
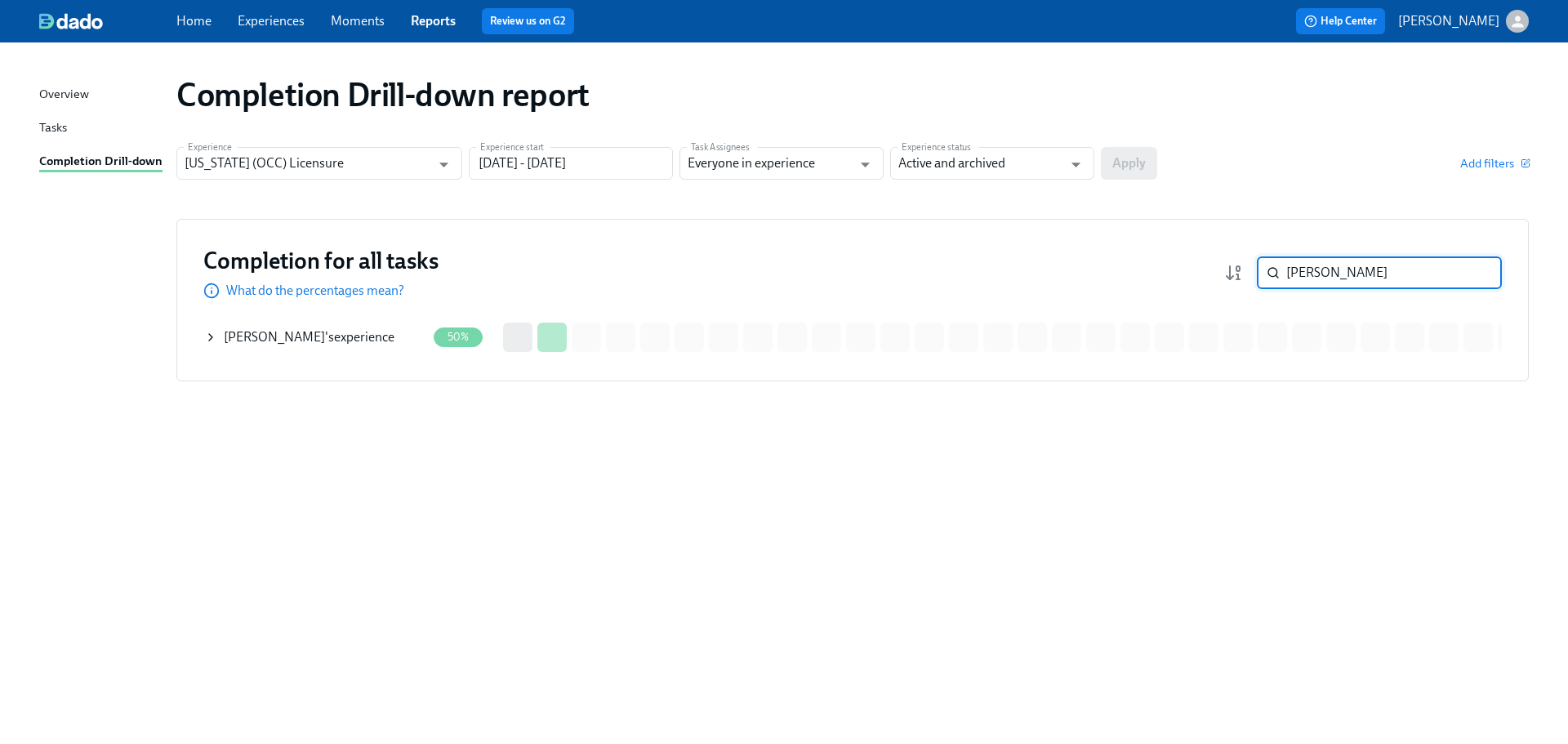
click at [370, 343] on div "[PERSON_NAME] 's experience" at bounding box center [308, 337] width 170 height 18
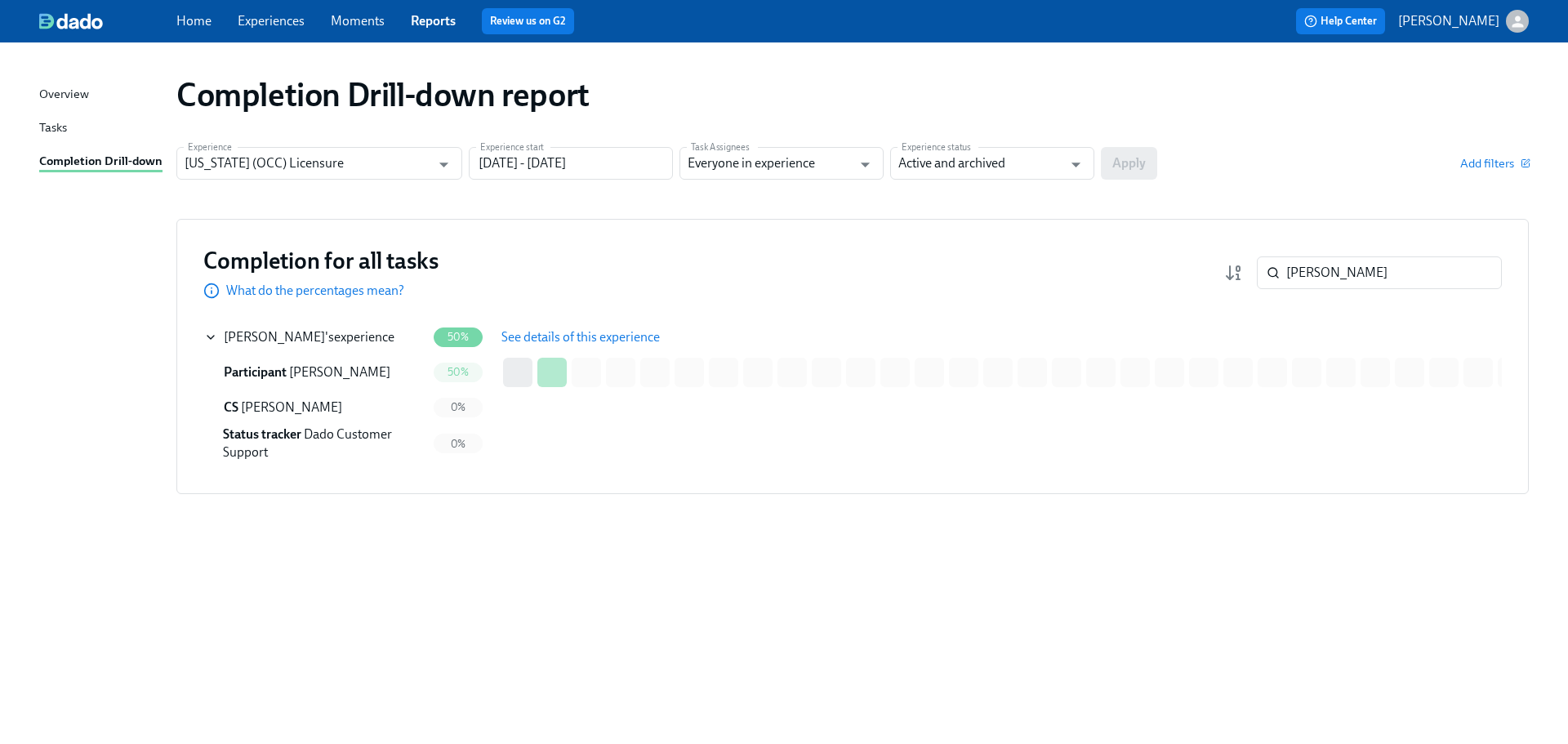
click at [560, 331] on span "See details of this experience" at bounding box center [581, 338] width 158 height 17
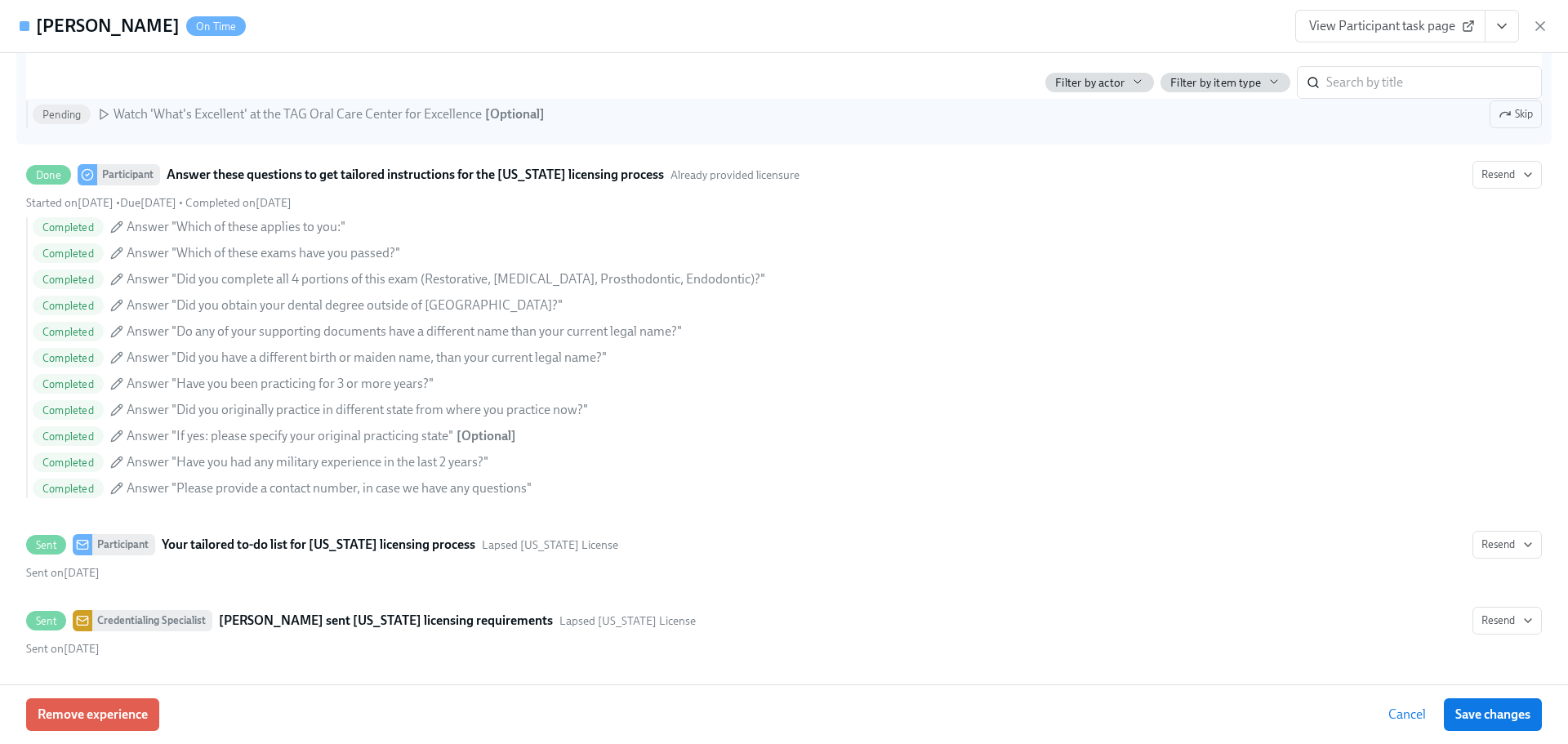
scroll to position [691, 0]
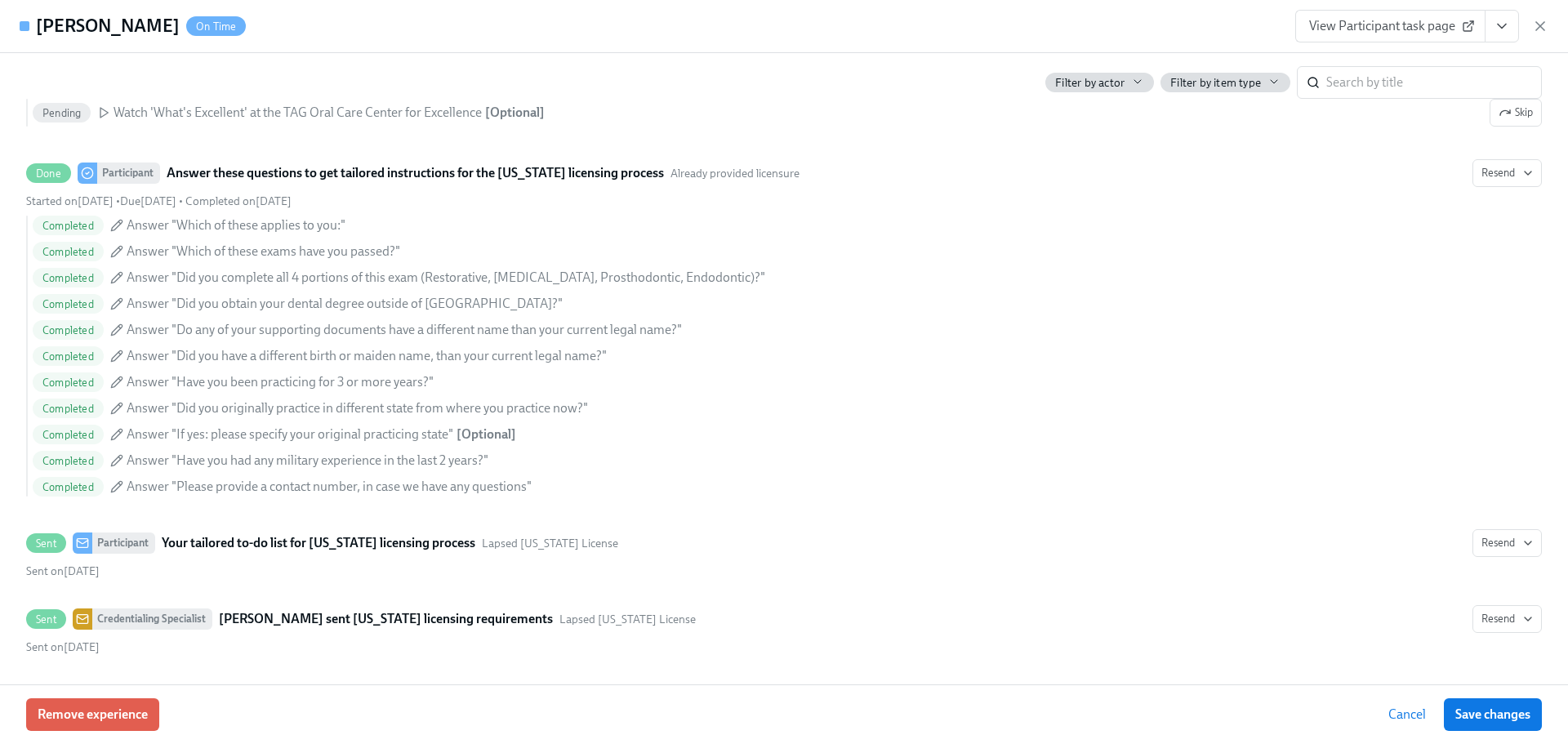
click at [1357, 36] on link "View Participant task page" at bounding box center [1390, 26] width 190 height 33
click at [1544, 24] on icon "button" at bounding box center [1541, 26] width 17 height 17
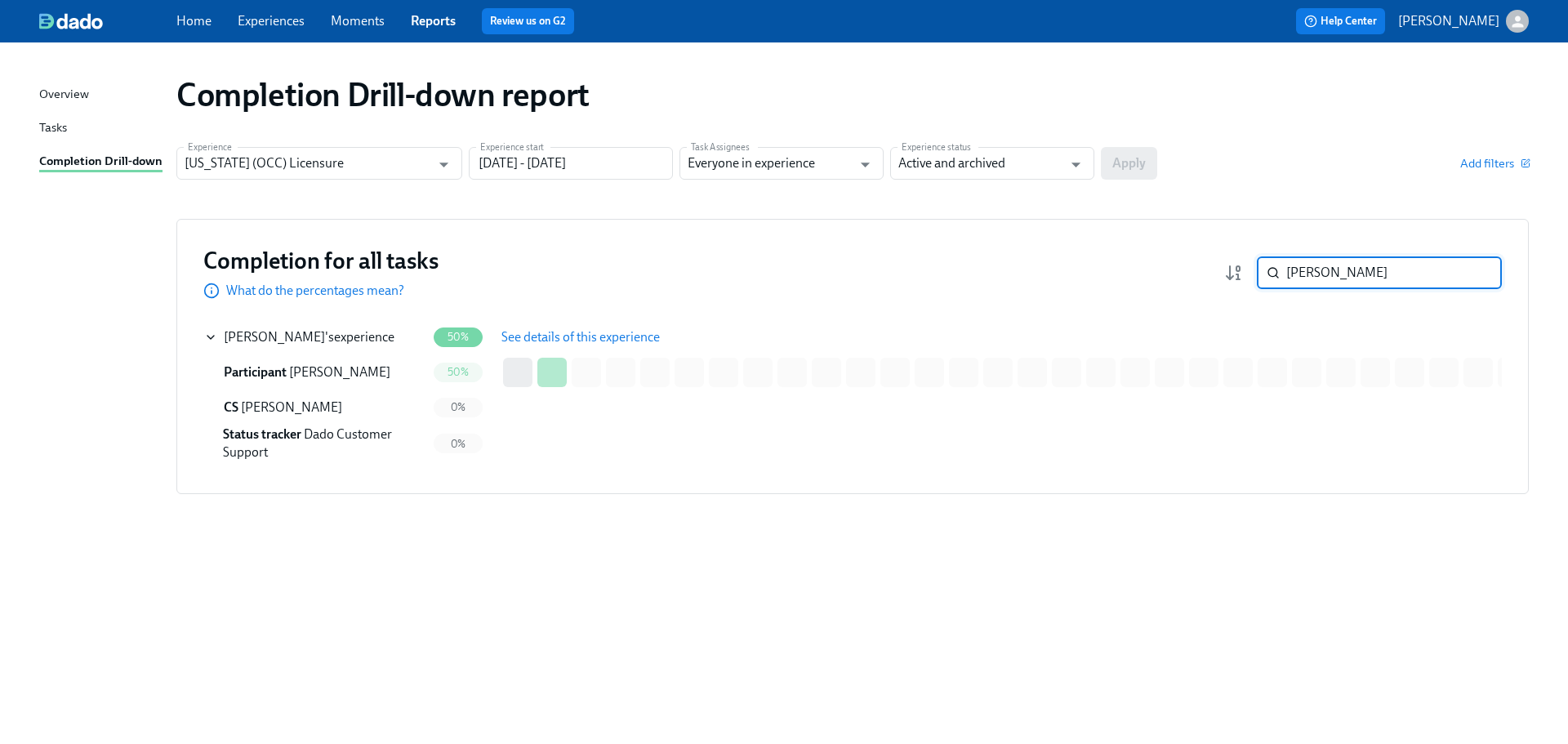
drag, startPoint x: 1335, startPoint y: 263, endPoint x: 1273, endPoint y: 270, distance: 62.4
click at [1273, 270] on div "[PERSON_NAME] ​" at bounding box center [1379, 272] width 245 height 33
paste input "Mehta"
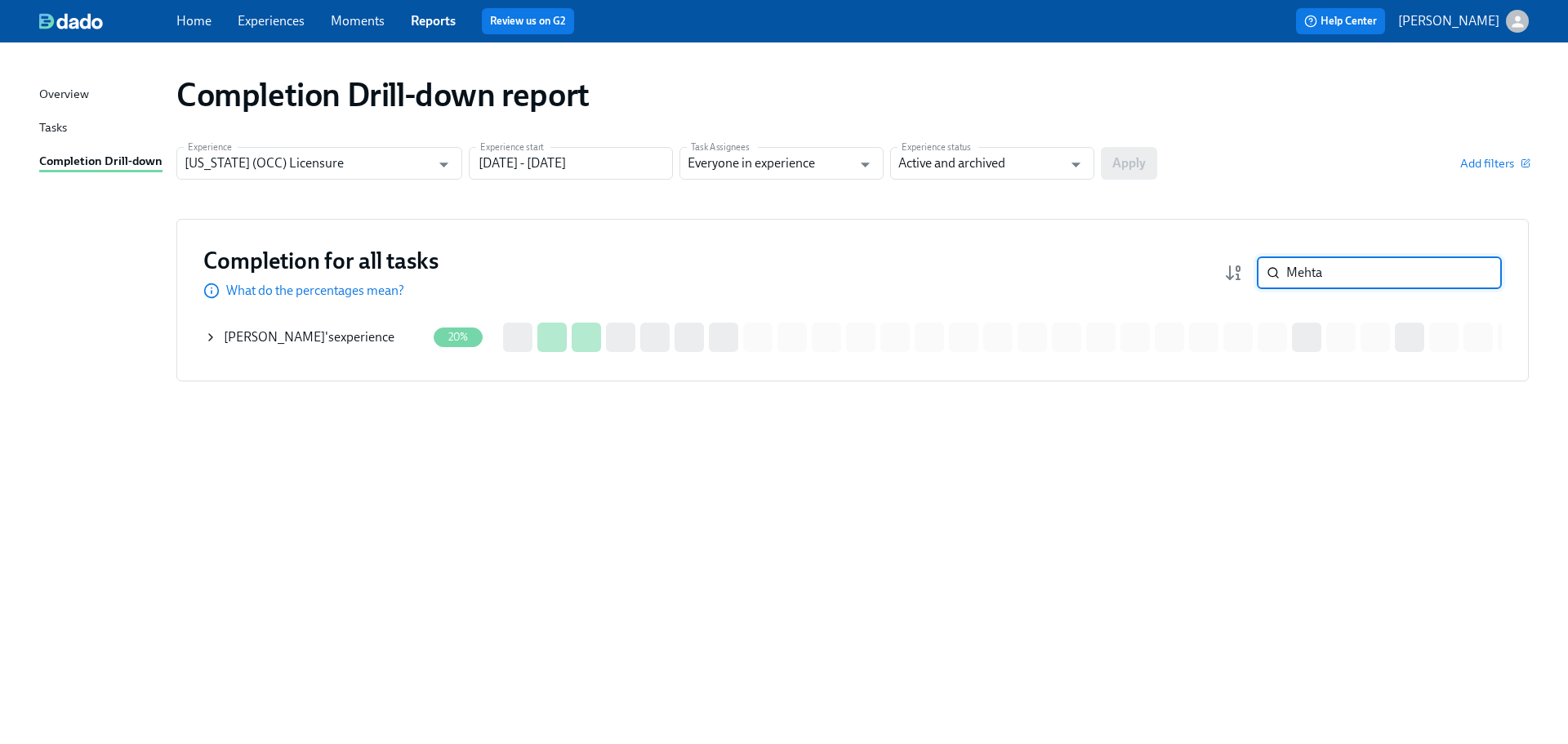
click at [368, 344] on div "[PERSON_NAME] 's experience" at bounding box center [308, 337] width 170 height 18
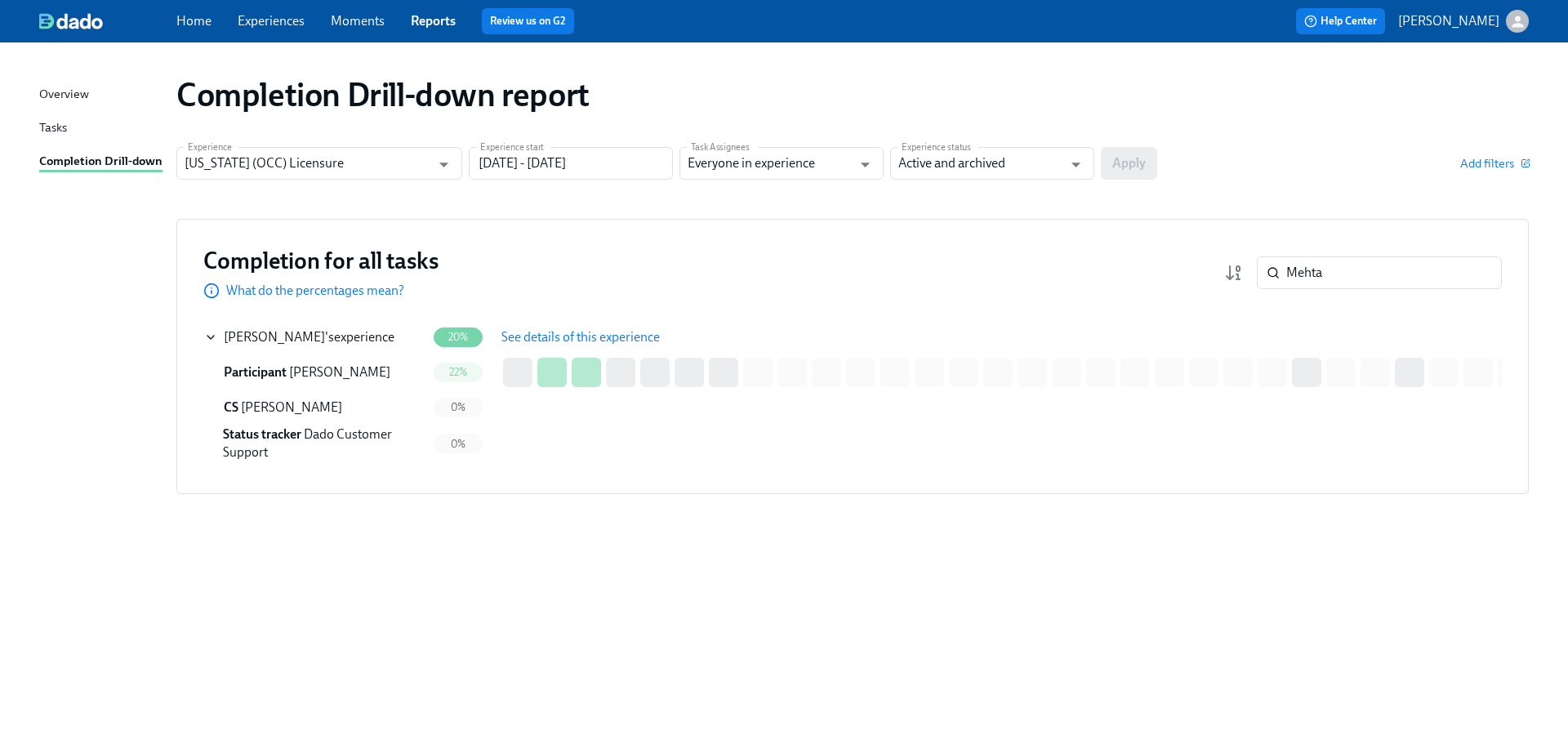
click at [540, 335] on span "See details of this experience" at bounding box center [581, 338] width 158 height 17
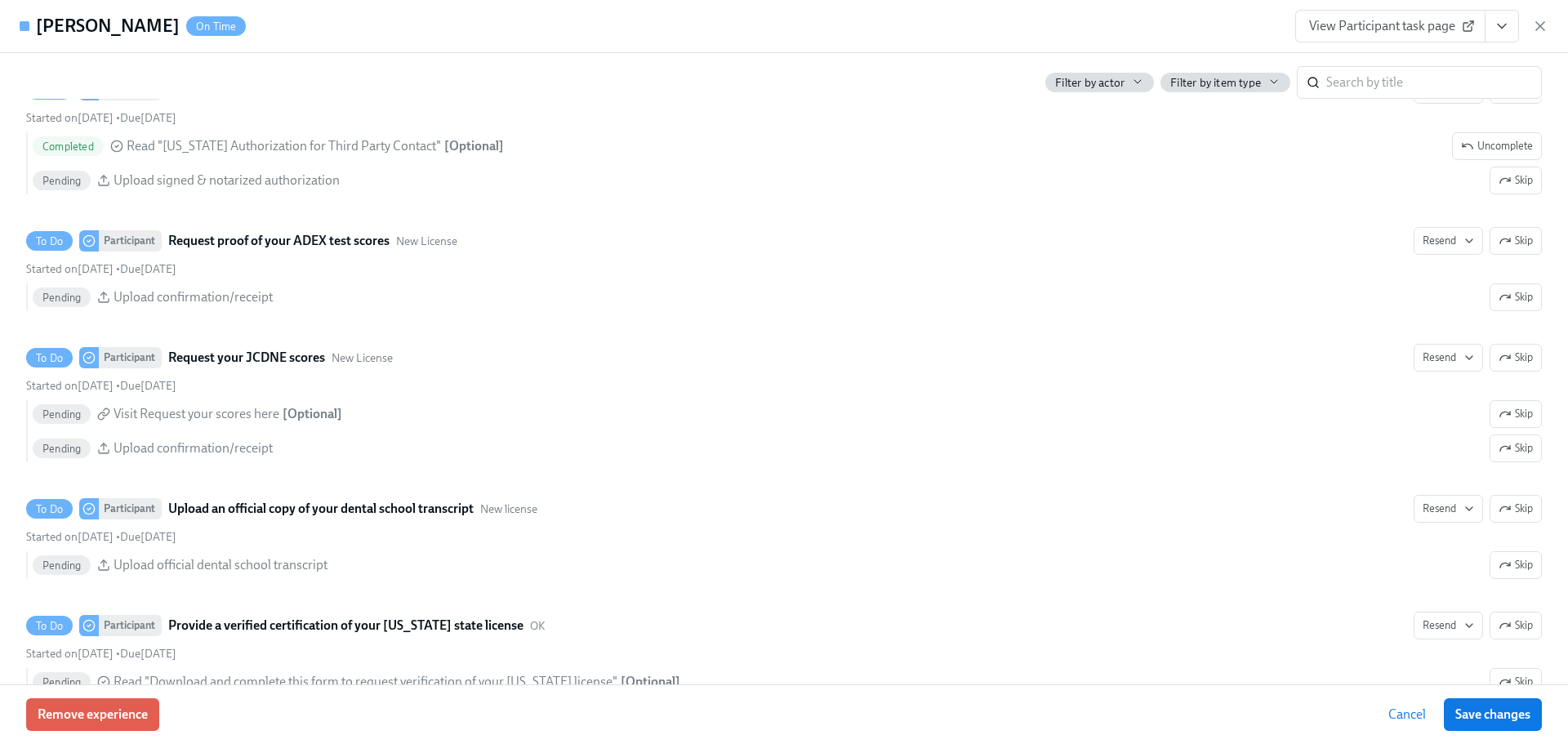
scroll to position [2329, 0]
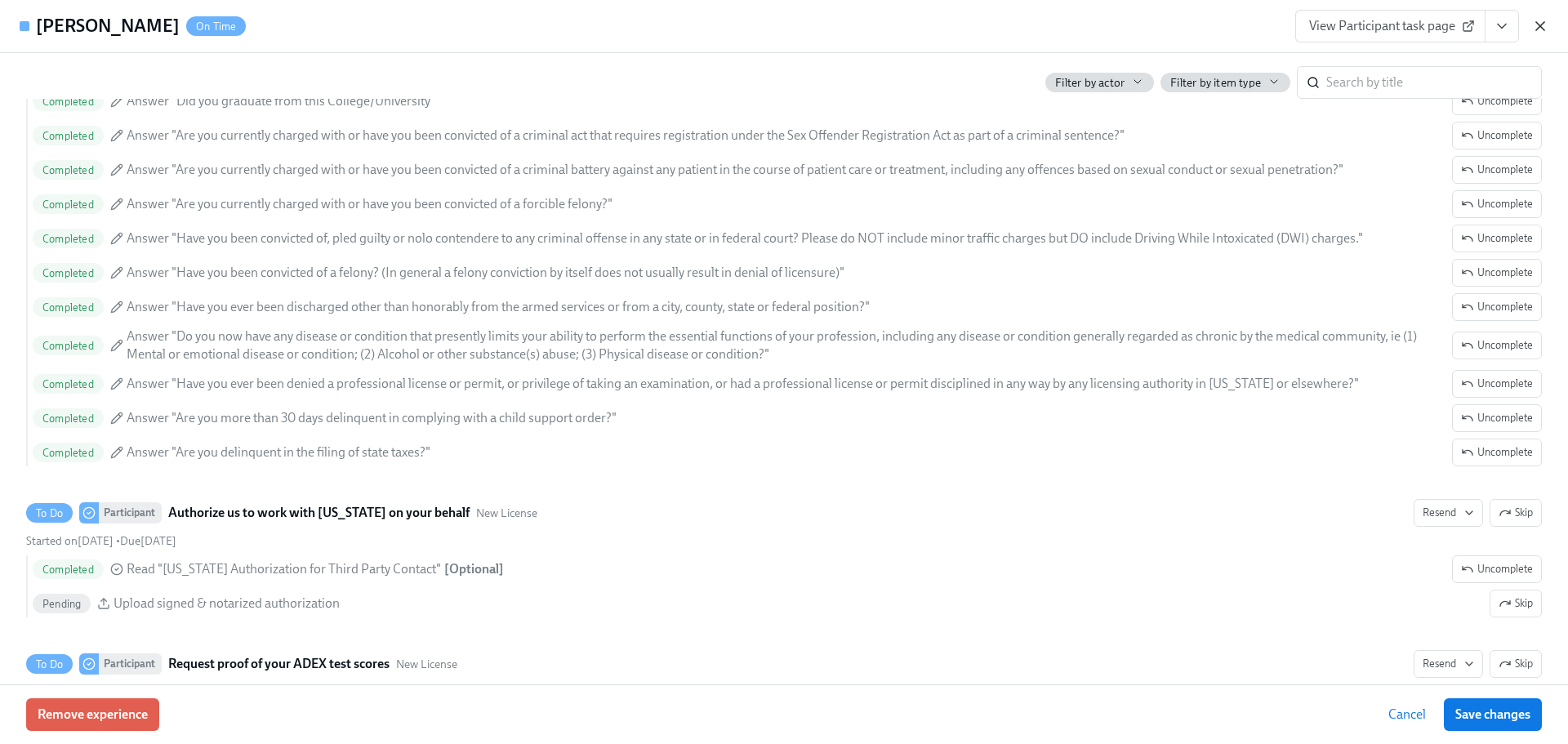
click at [1536, 19] on icon "button" at bounding box center [1541, 26] width 17 height 17
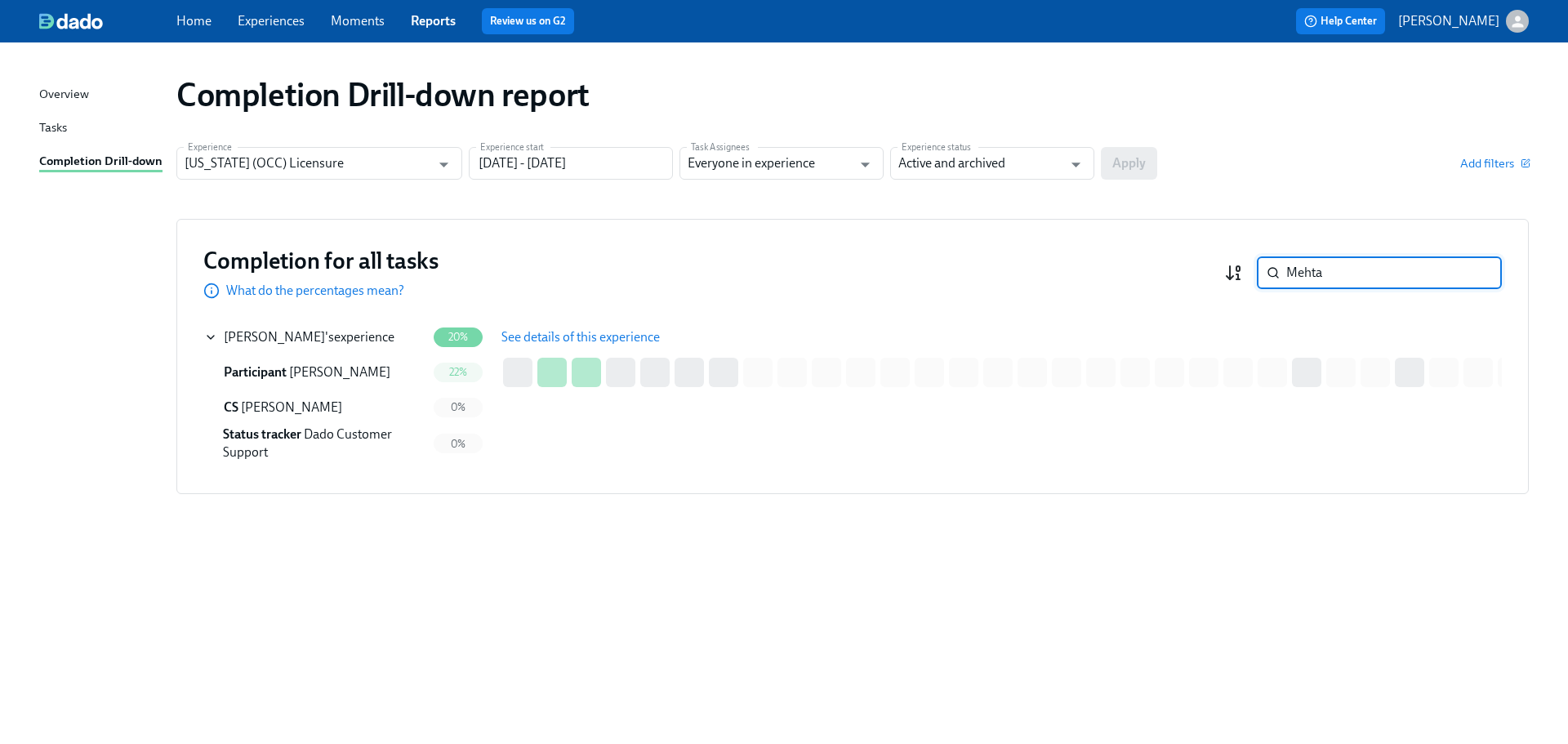
drag, startPoint x: 1255, startPoint y: 271, endPoint x: 1242, endPoint y: 271, distance: 13.0
click at [1243, 271] on div "Mehta ​" at bounding box center [1363, 272] width 277 height 33
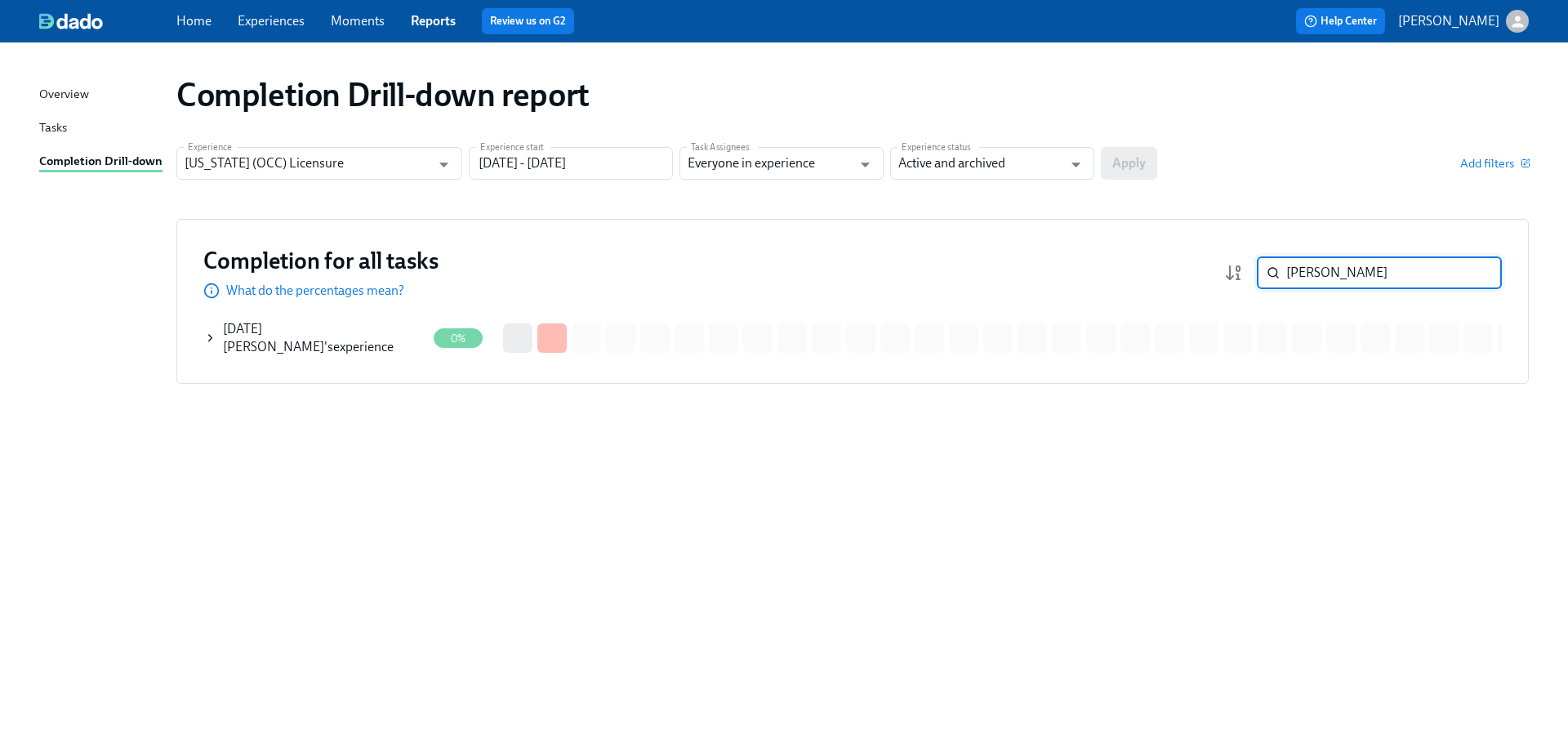
type input "[PERSON_NAME]"
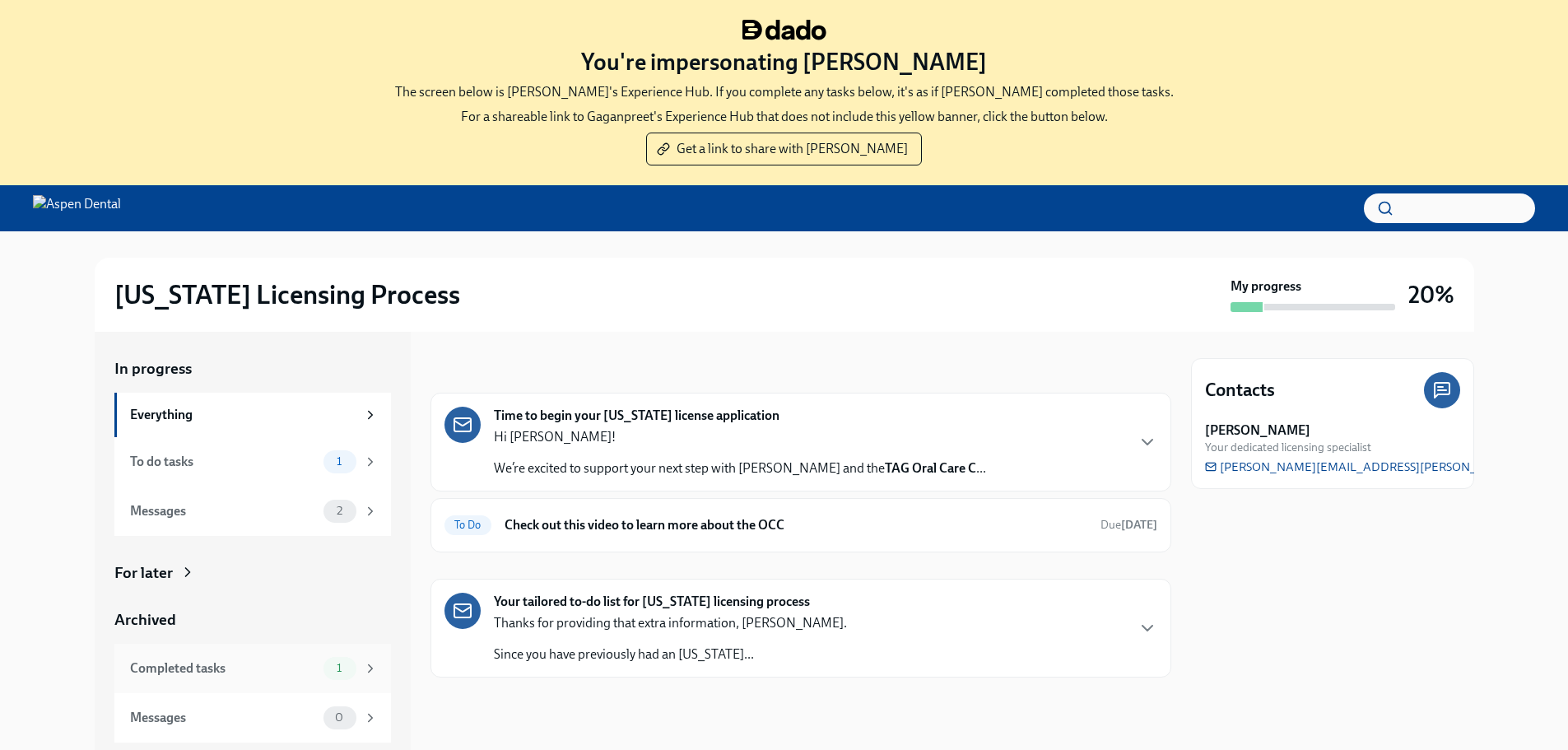
click at [221, 670] on div "Completed tasks" at bounding box center [223, 668] width 187 height 18
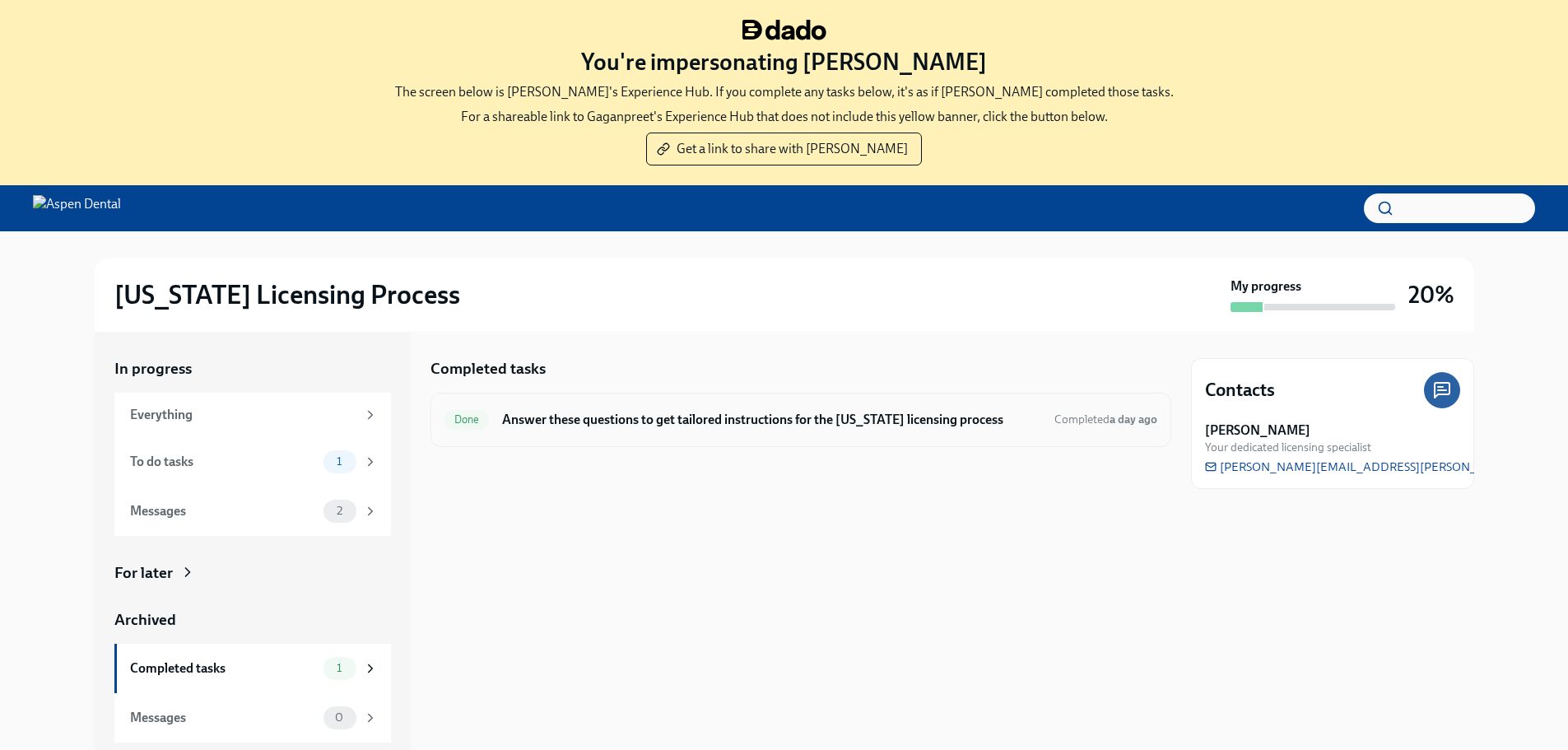
click at [936, 424] on h6 "Answer these questions to get tailored instructions for the [US_STATE] licensin…" at bounding box center [771, 420] width 539 height 18
